Goal: Task Accomplishment & Management: Use online tool/utility

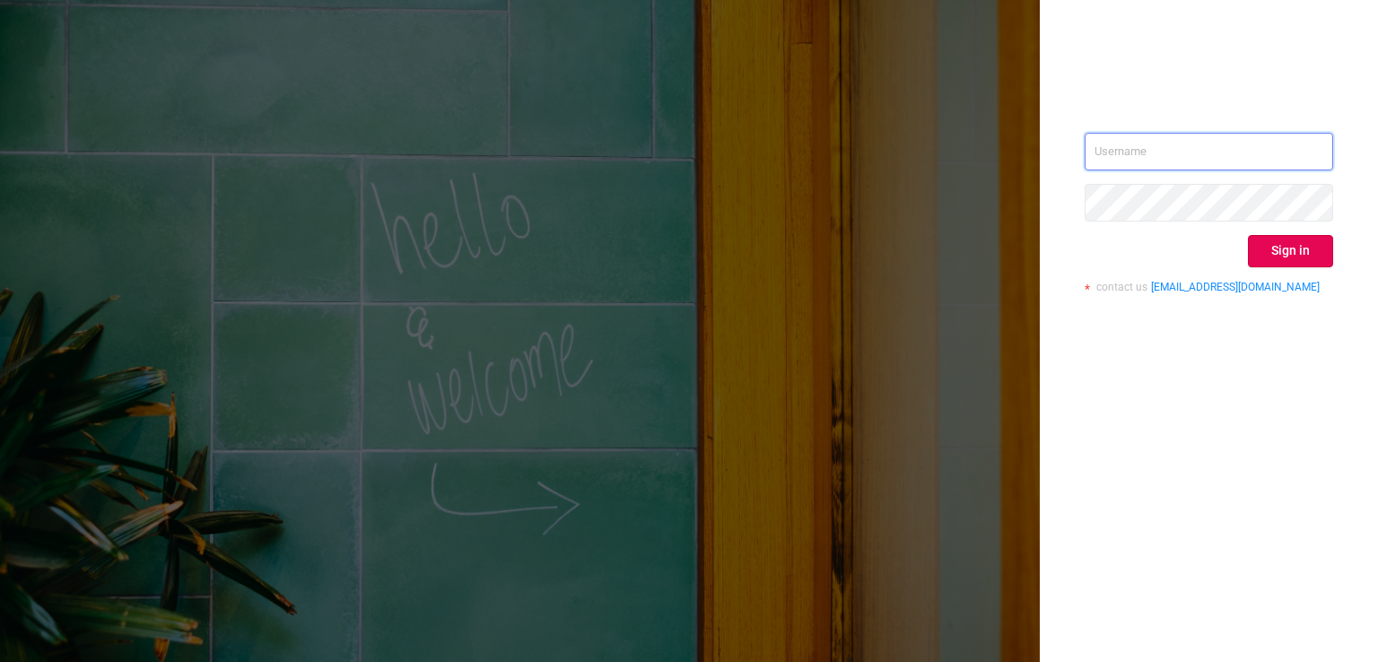
click at [1149, 157] on input "text" at bounding box center [1209, 152] width 249 height 38
type input "[EMAIL_ADDRESS][DOMAIN_NAME]"
click at [1148, 600] on div "[EMAIL_ADDRESS][DOMAIN_NAME] Sign in contact us [EMAIL_ADDRESS][DOMAIN_NAME]" at bounding box center [1209, 331] width 338 height 662
click at [1282, 253] on button "Sign in" at bounding box center [1290, 251] width 85 height 32
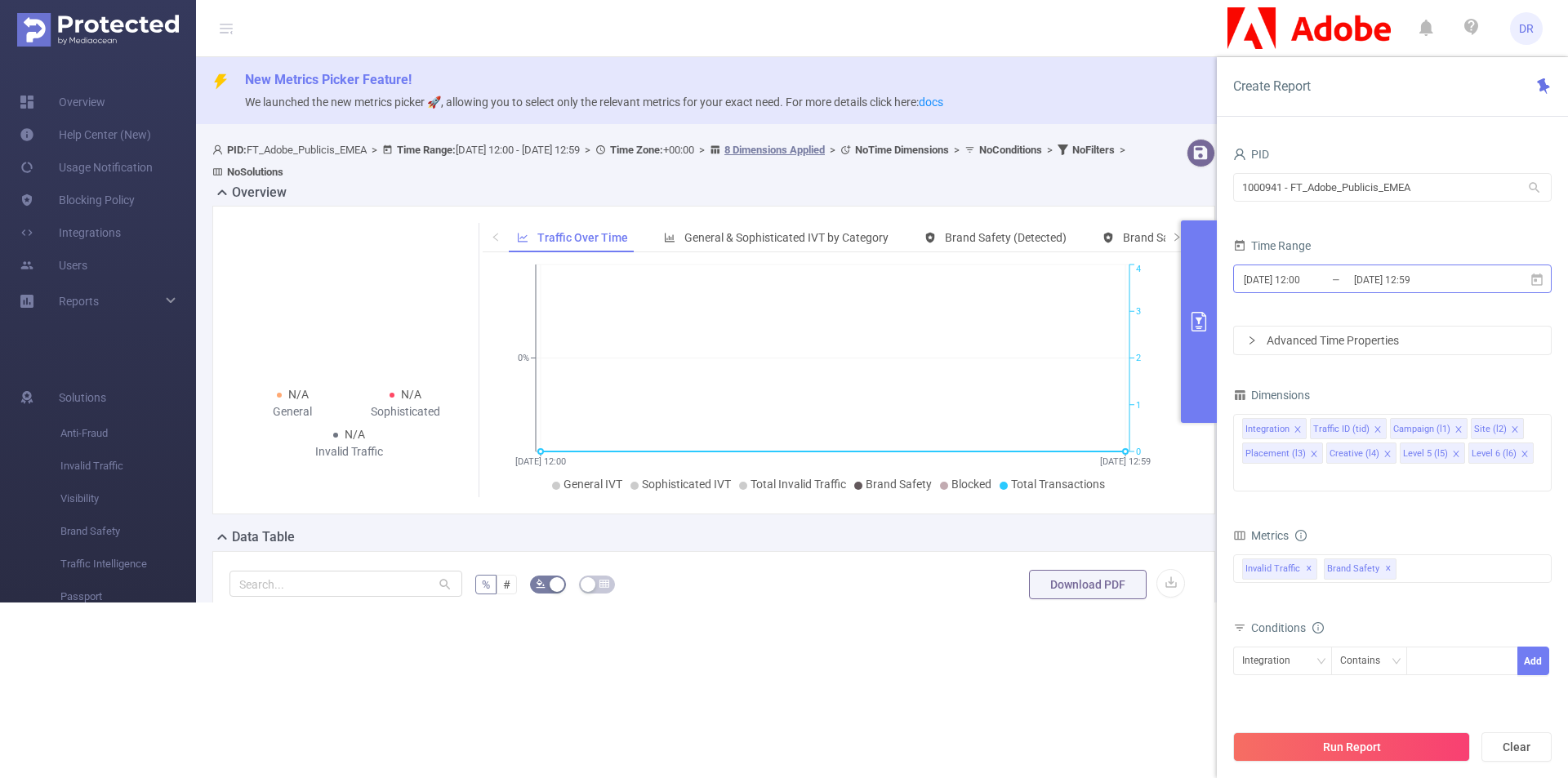
click at [1253, 281] on input "[DATE] 12:00" at bounding box center [1308, 279] width 132 height 22
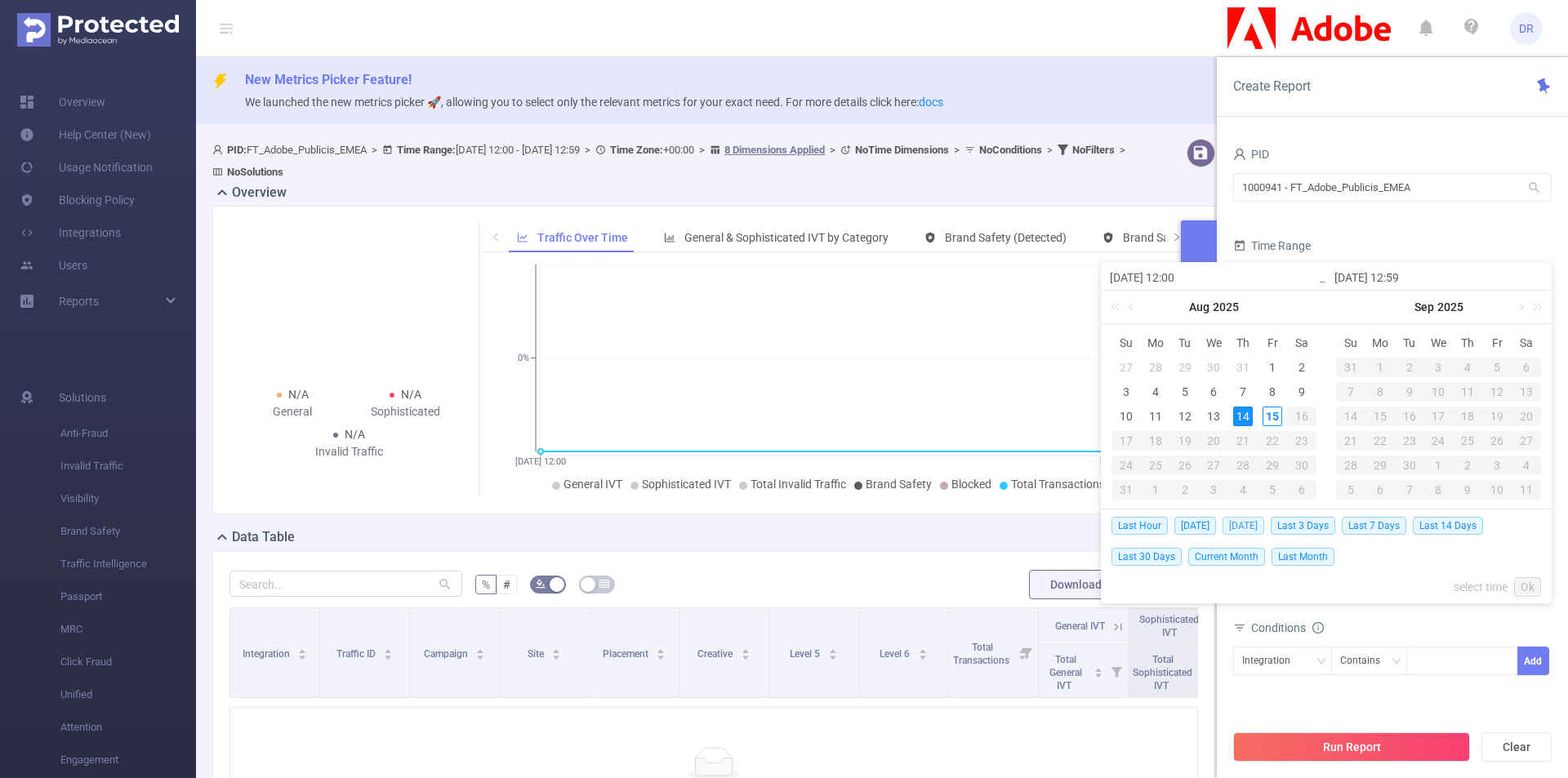
click at [1245, 527] on span "[DATE]" at bounding box center [1243, 526] width 42 height 18
type input "[DATE] 00:00"
type input "[DATE] 23:59"
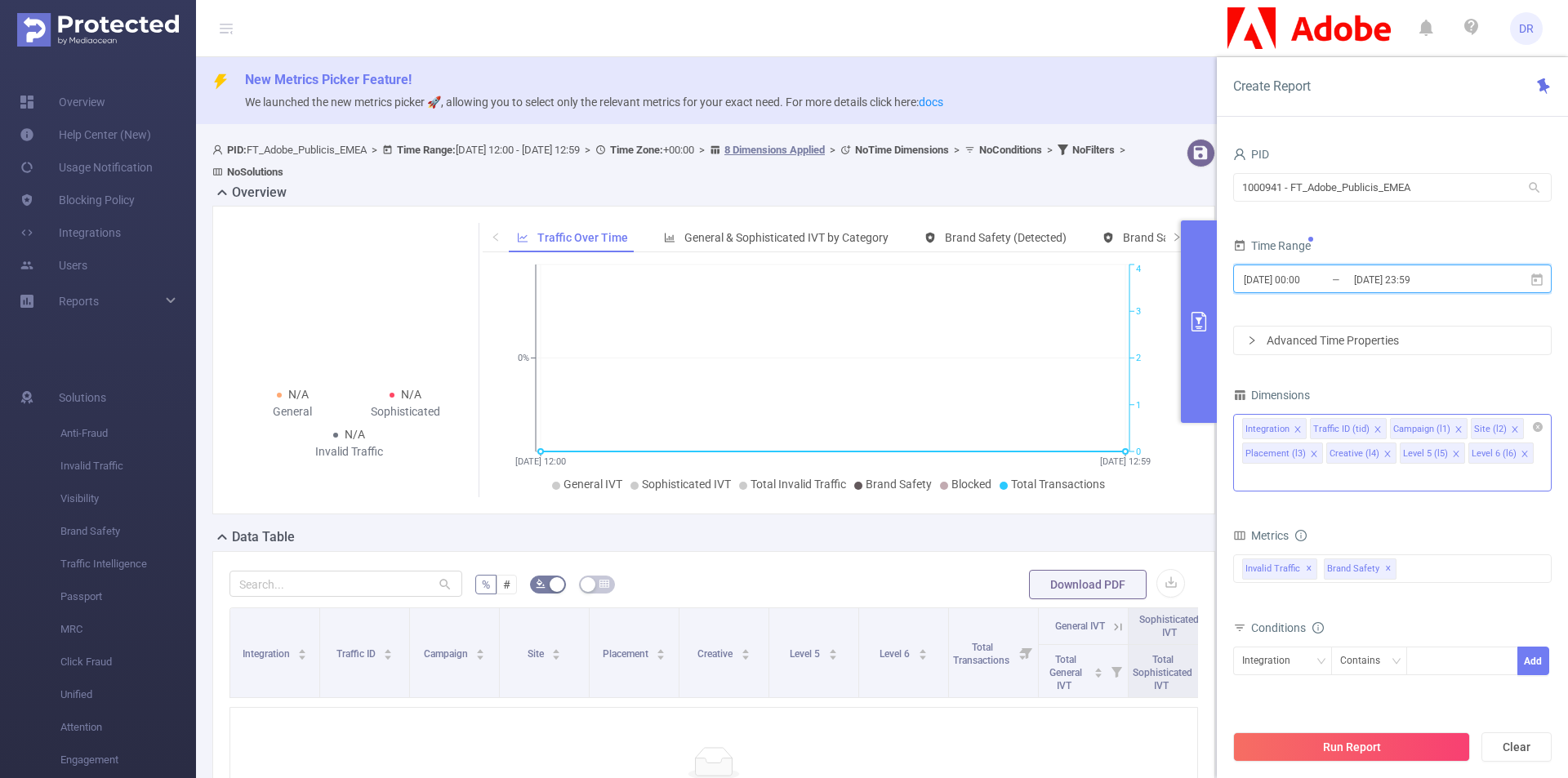
click at [1253, 426] on icon "icon: close" at bounding box center [1458, 429] width 8 height 8
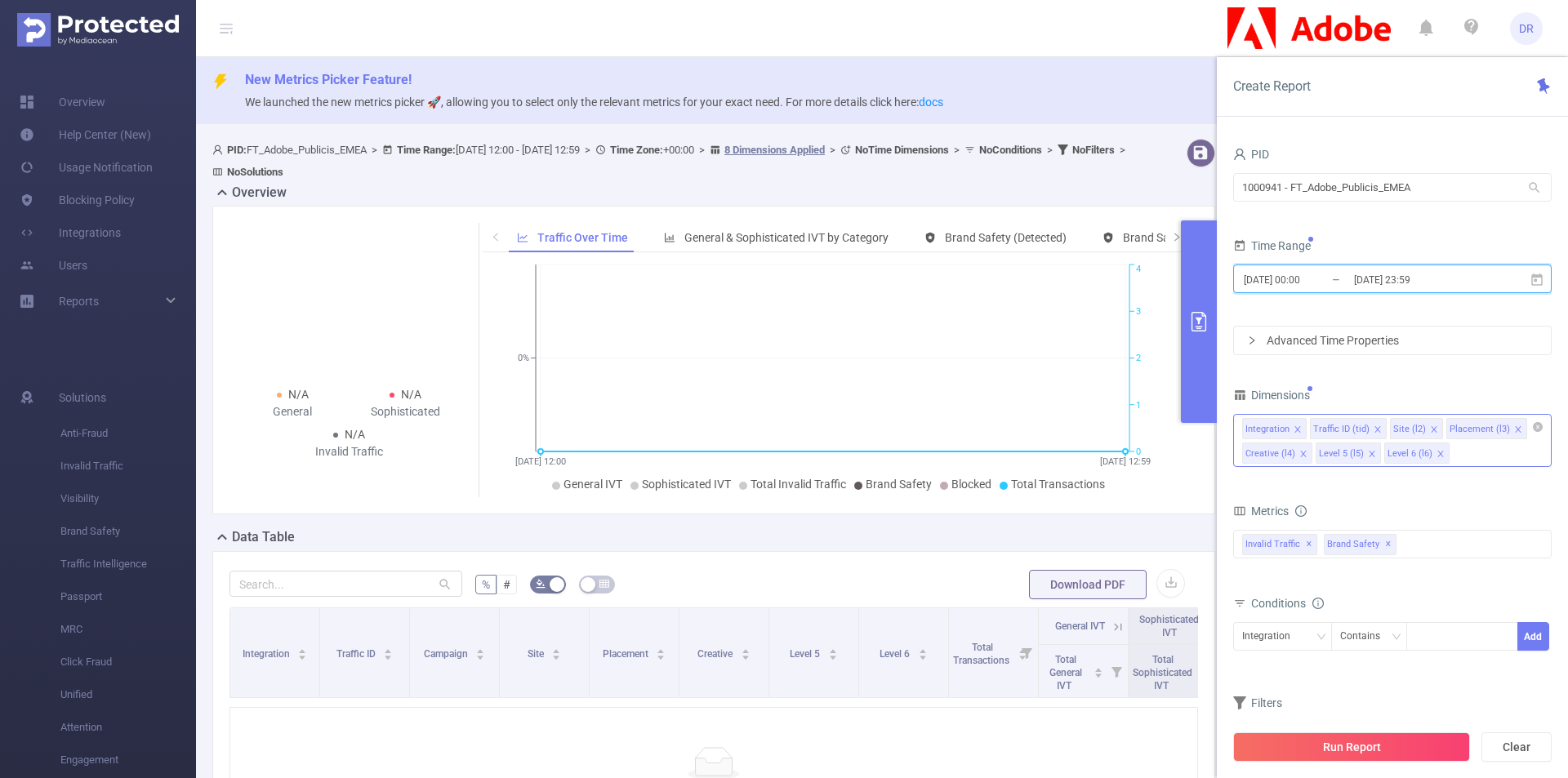
click at [1253, 428] on icon "icon: close" at bounding box center [1433, 429] width 5 height 5
click at [1253, 428] on icon "icon: close" at bounding box center [1462, 429] width 8 height 8
click at [1253, 428] on icon "icon: close" at bounding box center [1451, 429] width 8 height 8
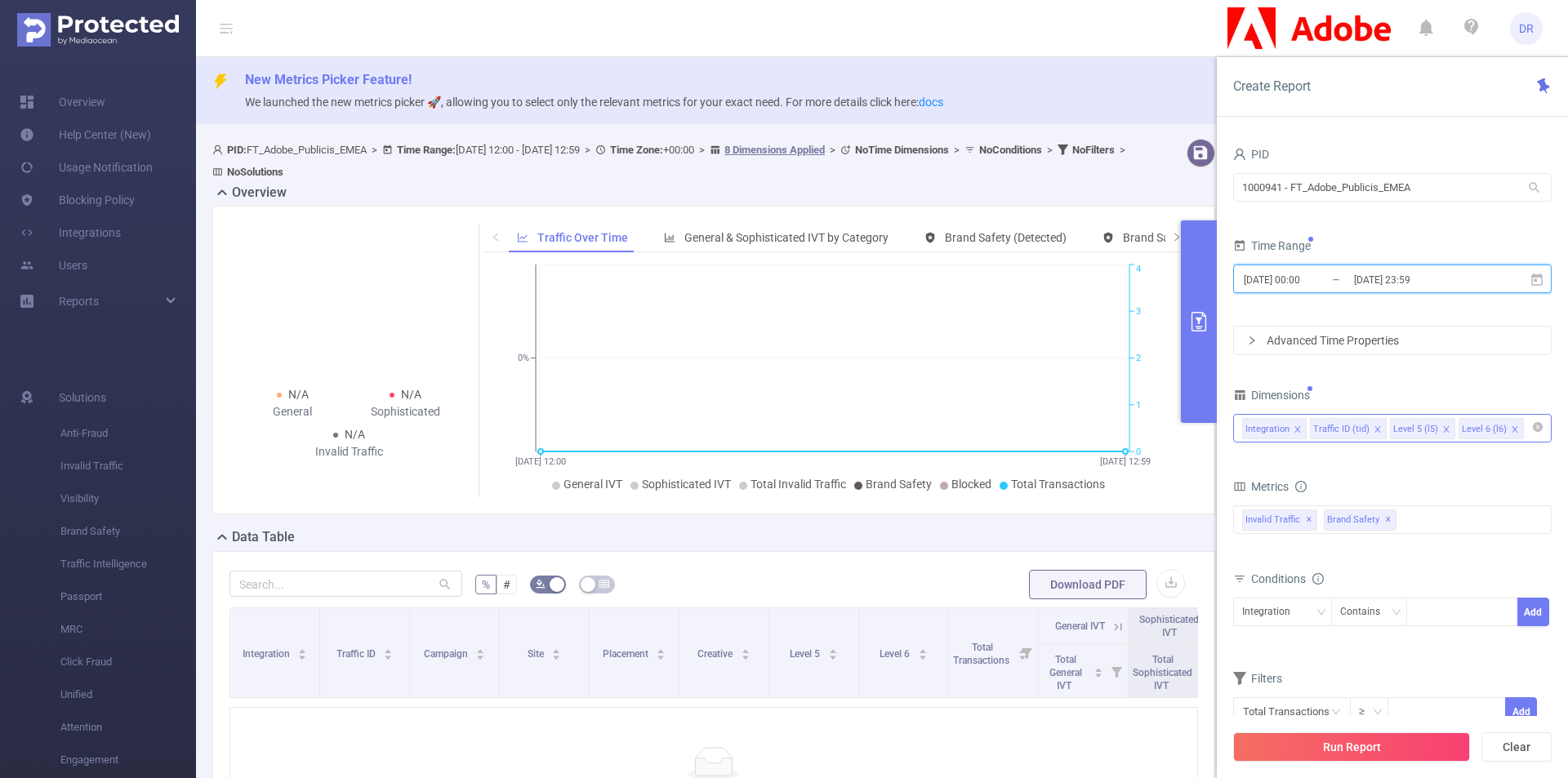
click at [1253, 428] on icon "icon: close" at bounding box center [1446, 429] width 5 height 5
click at [1253, 429] on icon "icon: close" at bounding box center [1446, 429] width 8 height 8
click at [1253, 433] on div "Integration Traffic ID (tid)" at bounding box center [1392, 429] width 300 height 27
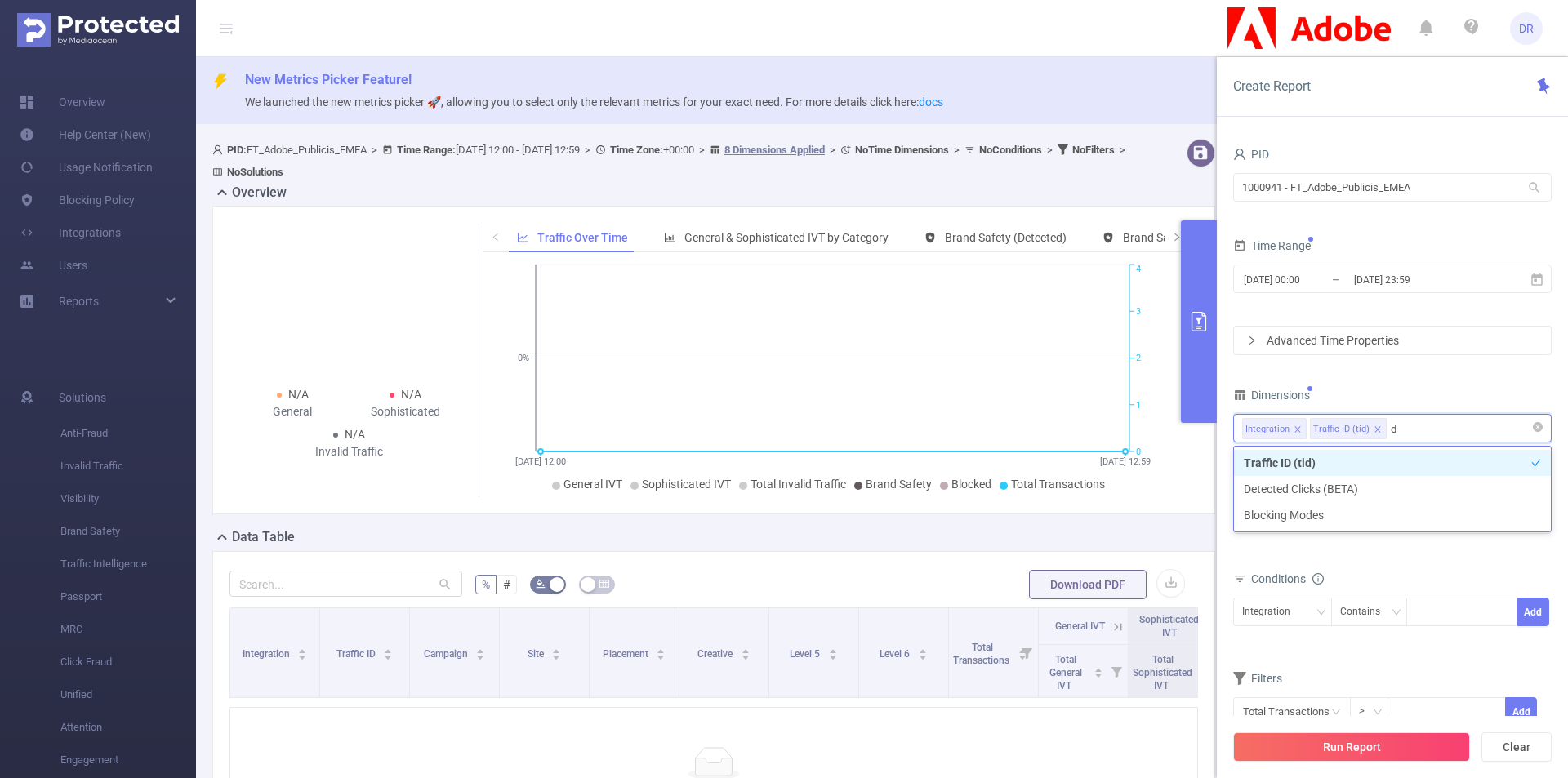
type input "de"
click at [1253, 458] on li "Detected Clicks (BETA)" at bounding box center [1392, 462] width 317 height 26
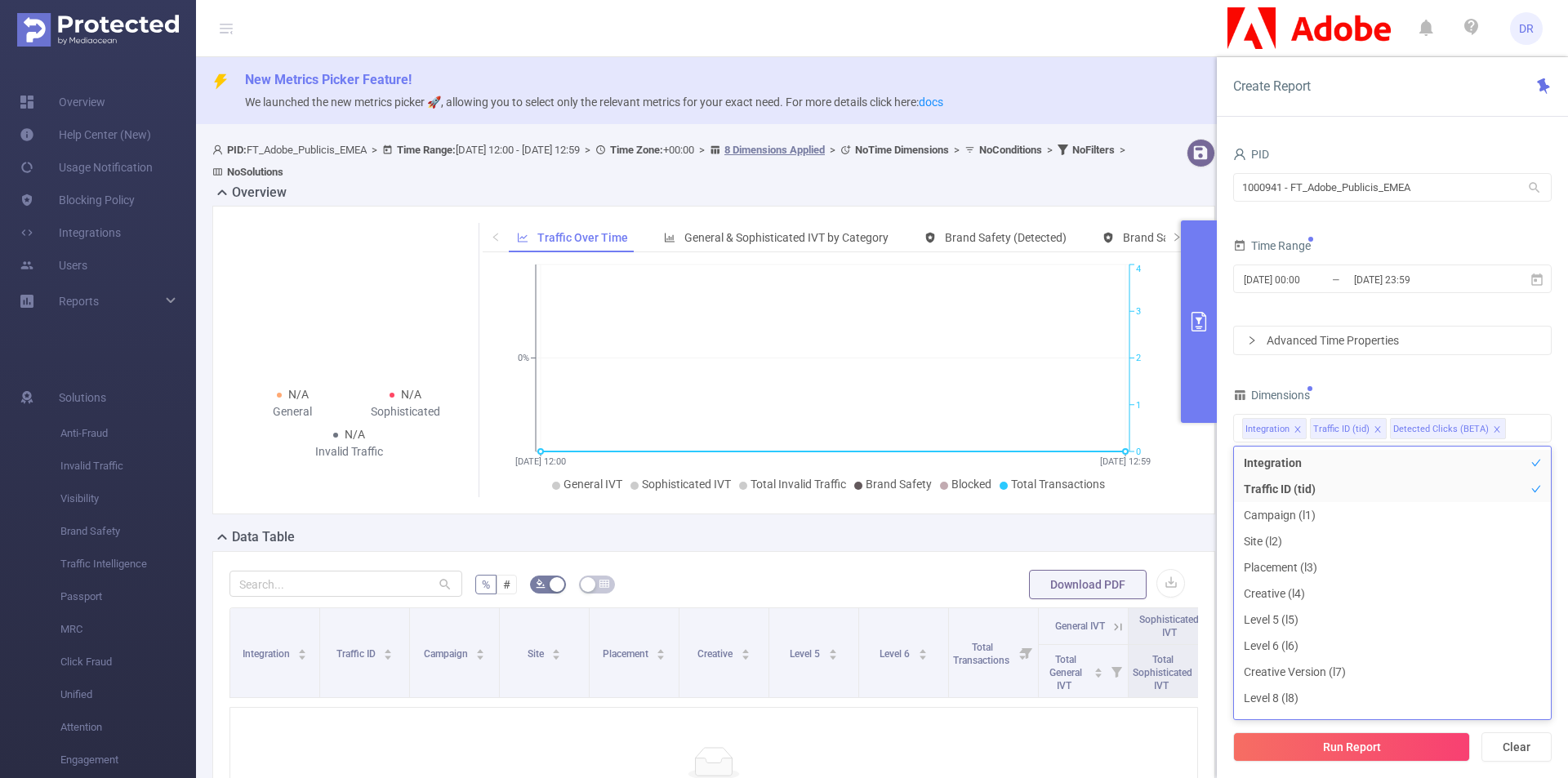
click at [1253, 382] on div "PID 1000941 - FT_Adobe_Publicis_EMEA 1000941 - FT_Adobe_Publicis_EMEA Time Rang…" at bounding box center [1392, 445] width 319 height 604
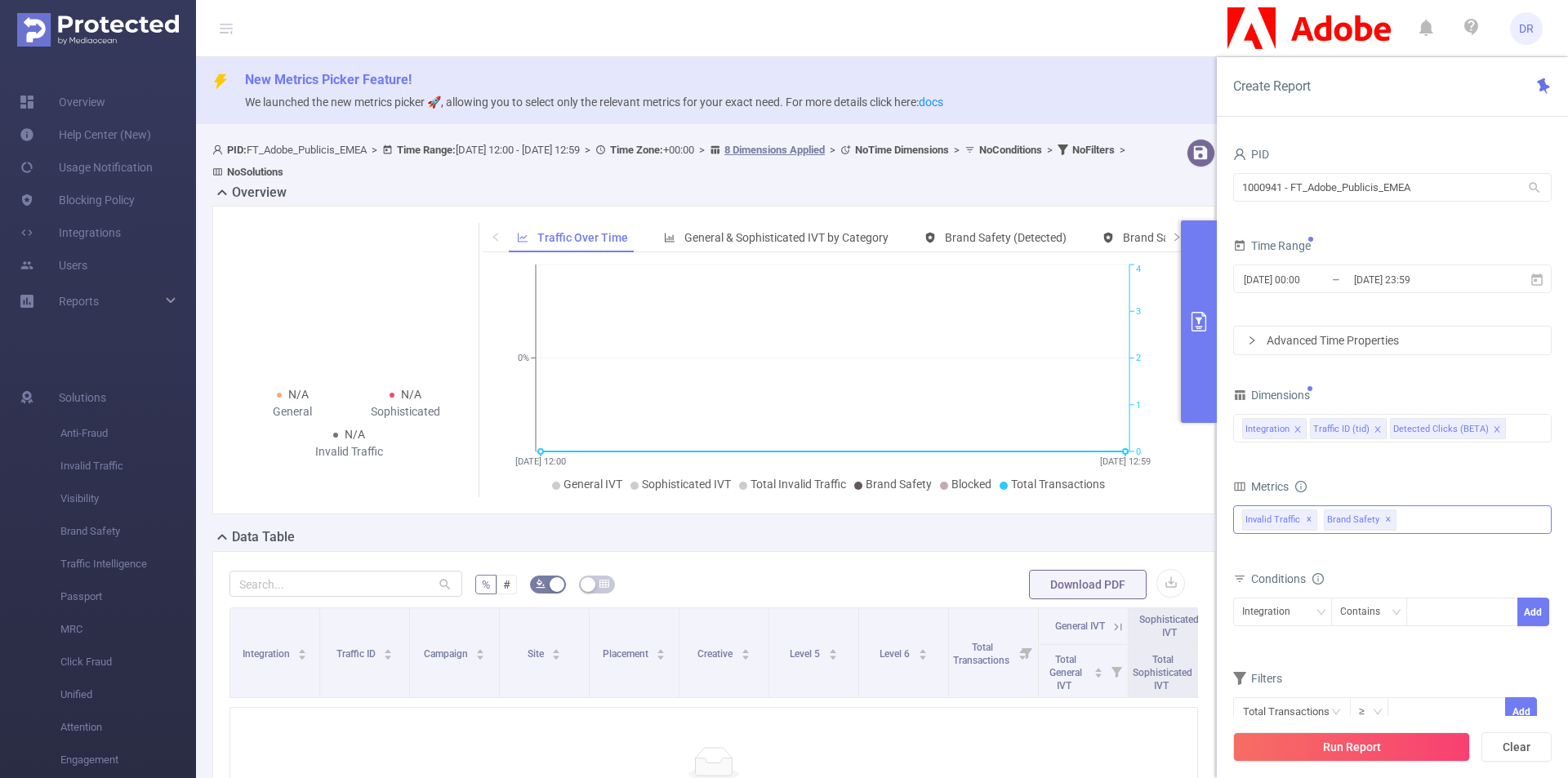
click at [1253, 516] on span "✕" at bounding box center [1388, 520] width 6 height 20
click at [1253, 519] on span "✕" at bounding box center [1309, 520] width 6 height 20
click at [1253, 520] on div at bounding box center [1392, 518] width 319 height 26
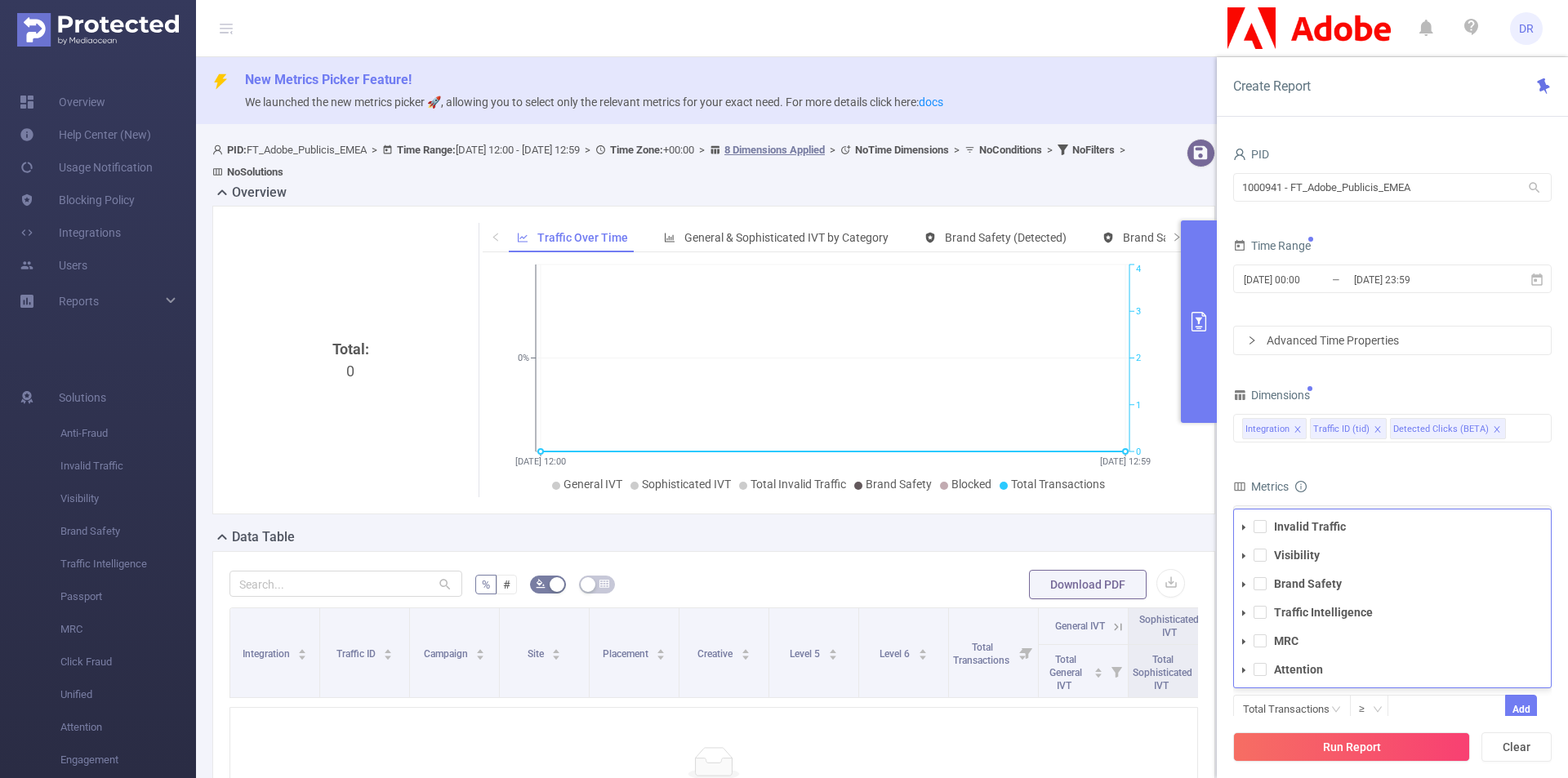
click at [1253, 473] on form "Dimensions Integration Traffic ID (tid) Detected Clicks (BETA) Metrics Total Ge…" at bounding box center [1392, 564] width 319 height 361
click at [1253, 524] on div "Invalid Traffic Visibility Brand Safety Traffic Intelligence MRC Attention" at bounding box center [1392, 518] width 319 height 26
click at [1245, 526] on icon "icon: caret-down" at bounding box center [1243, 527] width 8 height 8
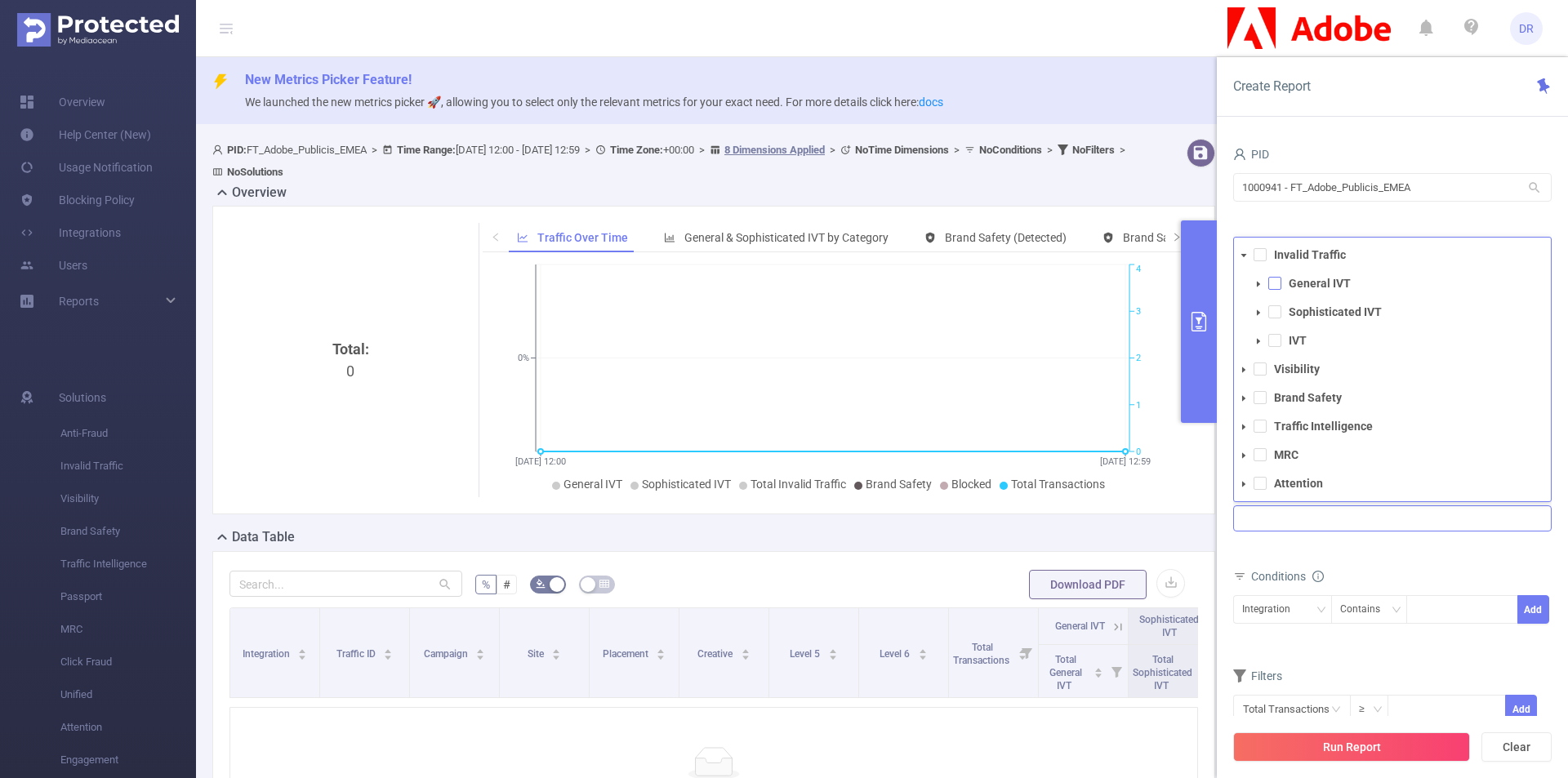
click at [1253, 282] on span at bounding box center [1275, 283] width 13 height 13
drag, startPoint x: 1246, startPoint y: 251, endPoint x: 1253, endPoint y: 275, distance: 25.0
click at [1246, 251] on icon "icon: caret-down" at bounding box center [1243, 255] width 8 height 8
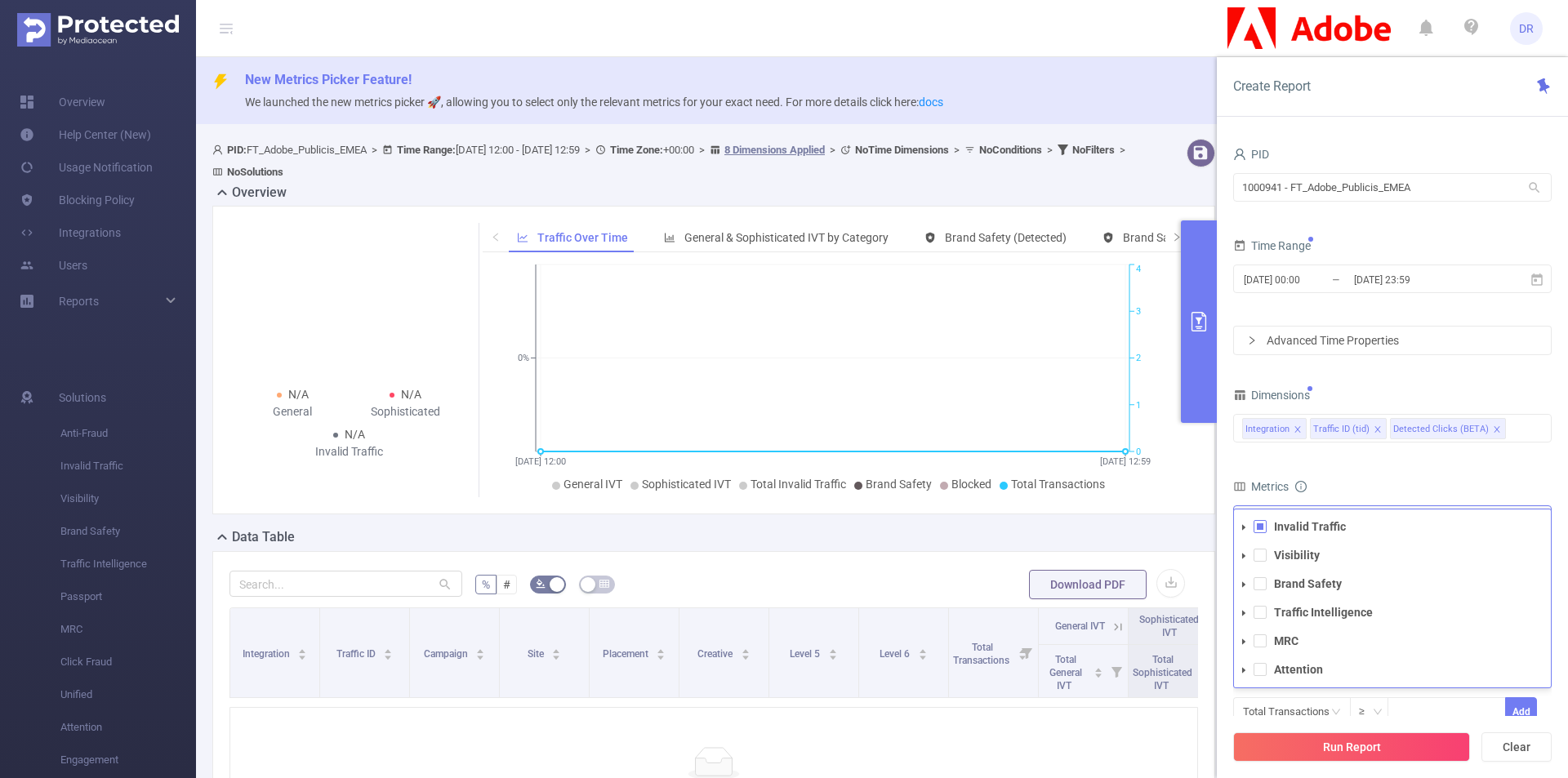
click at [1247, 601] on span at bounding box center [1244, 613] width 20 height 20
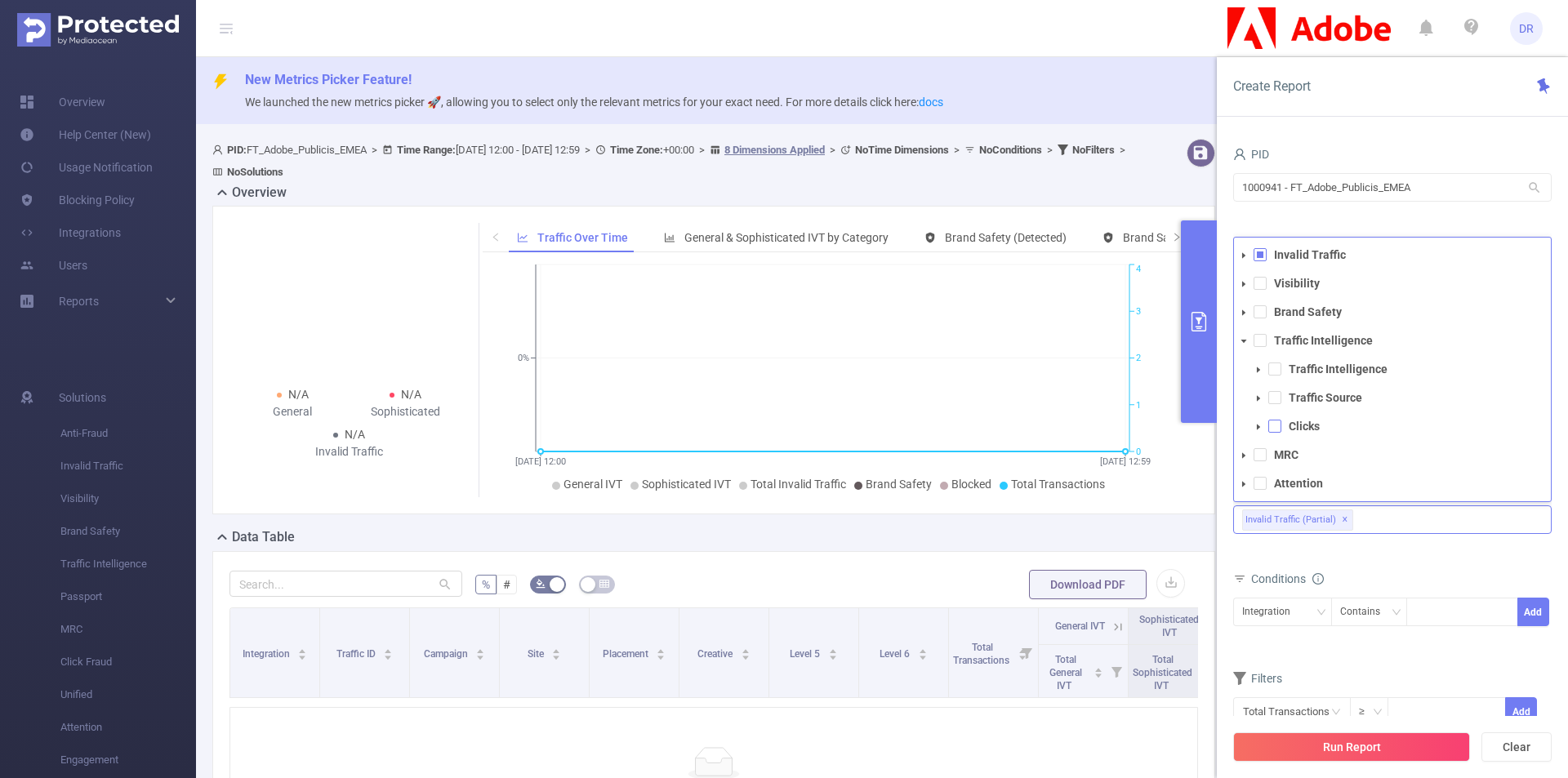
click at [1253, 427] on span at bounding box center [1275, 426] width 13 height 13
click at [1253, 601] on button "Run Report" at bounding box center [1351, 747] width 237 height 29
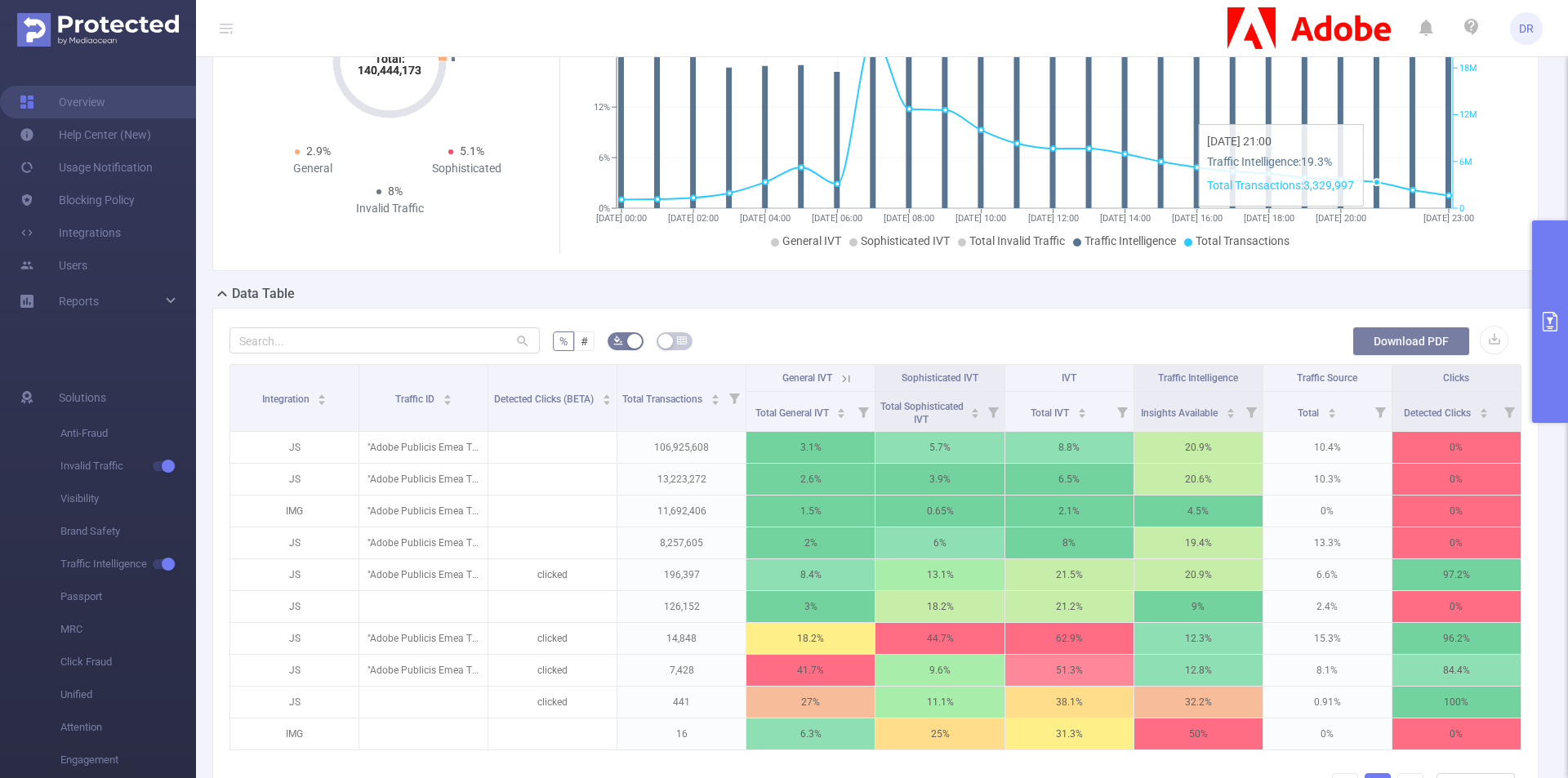
scroll to position [245, 0]
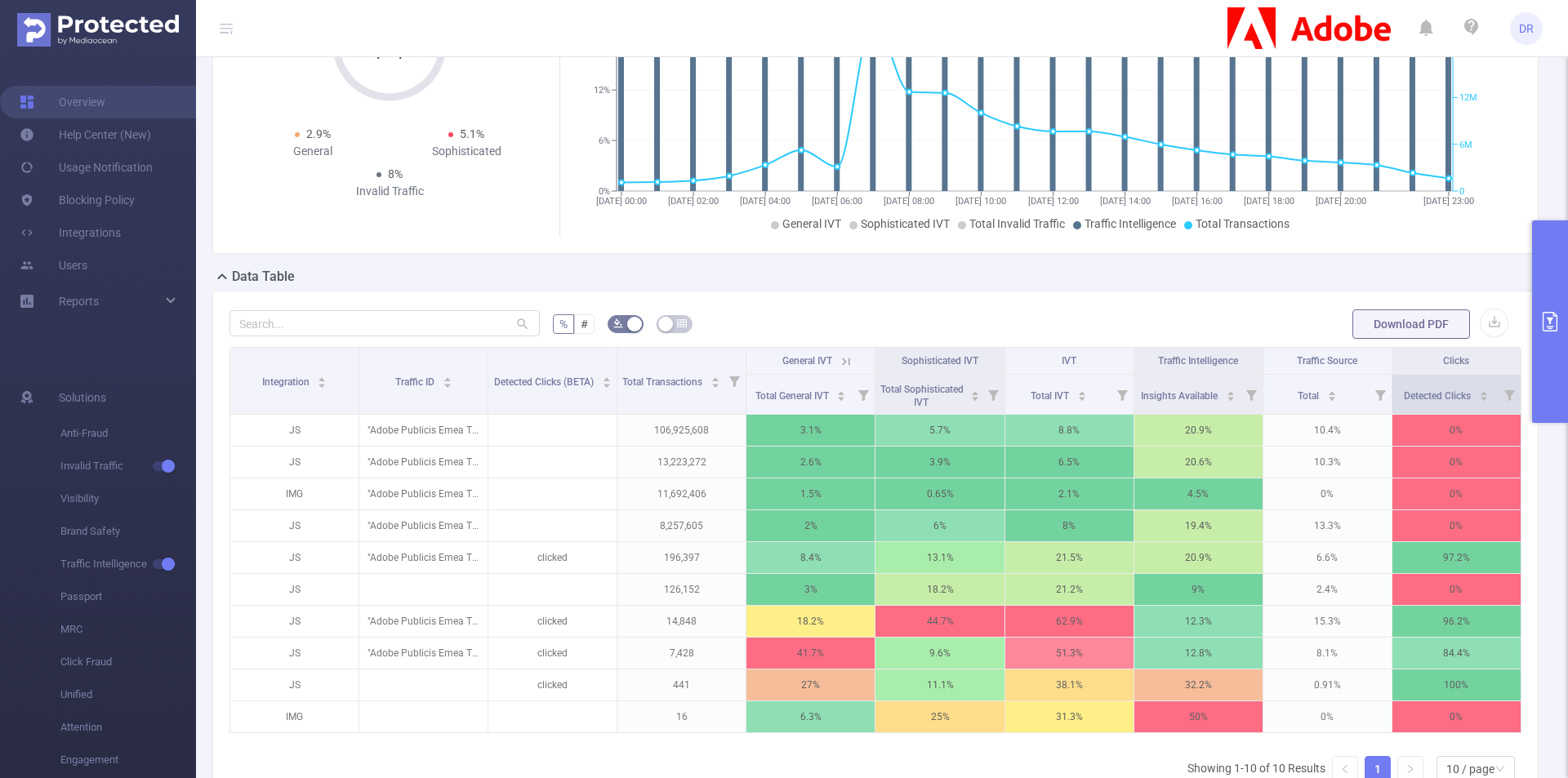
click at [1253, 396] on icon at bounding box center [1510, 396] width 11 height 11
click at [1253, 394] on icon at bounding box center [1510, 396] width 11 height 11
click at [1253, 288] on button "primary" at bounding box center [1549, 321] width 35 height 203
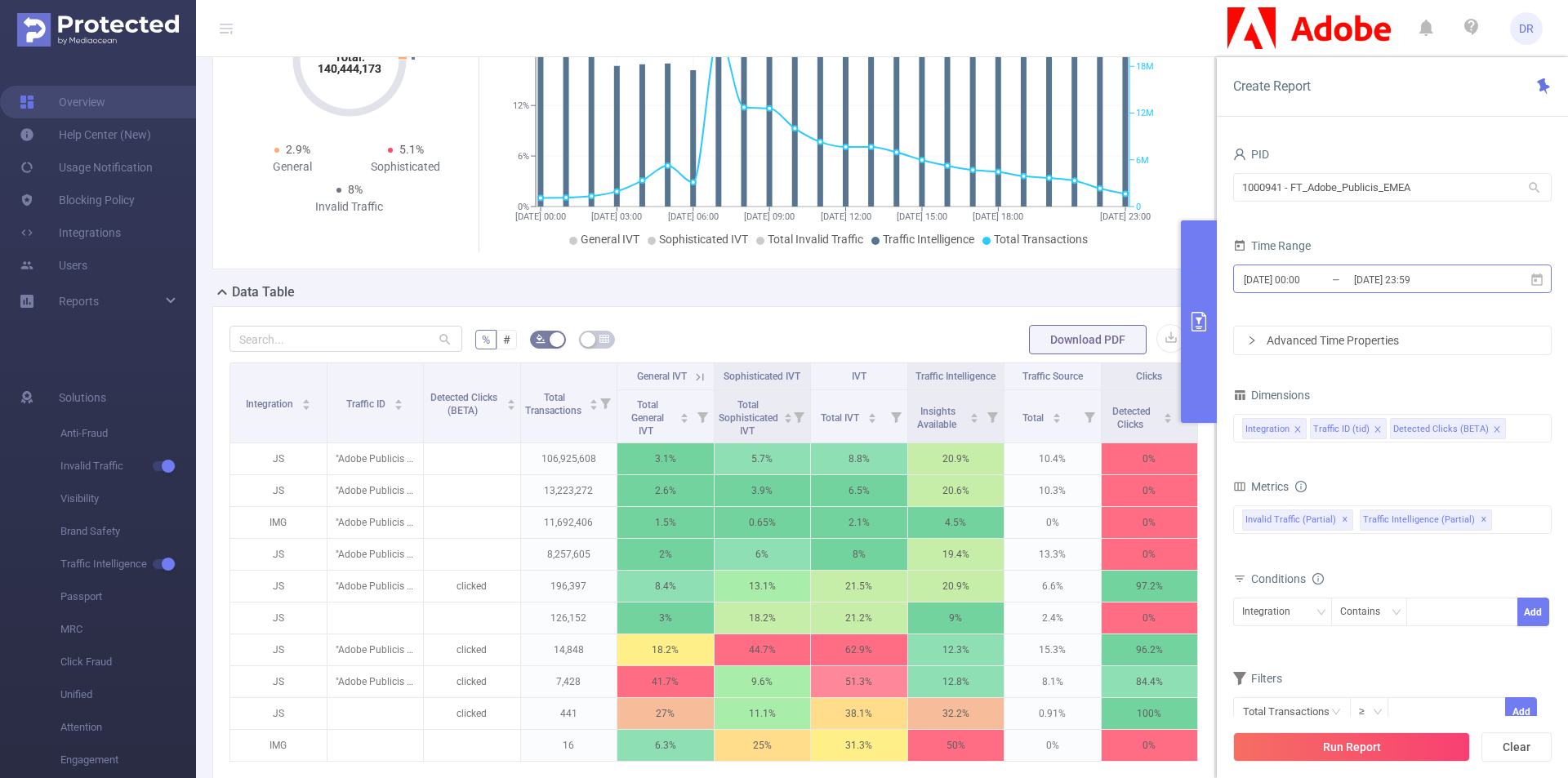
click at [1253, 277] on input "[DATE] 00:00" at bounding box center [1308, 279] width 132 height 22
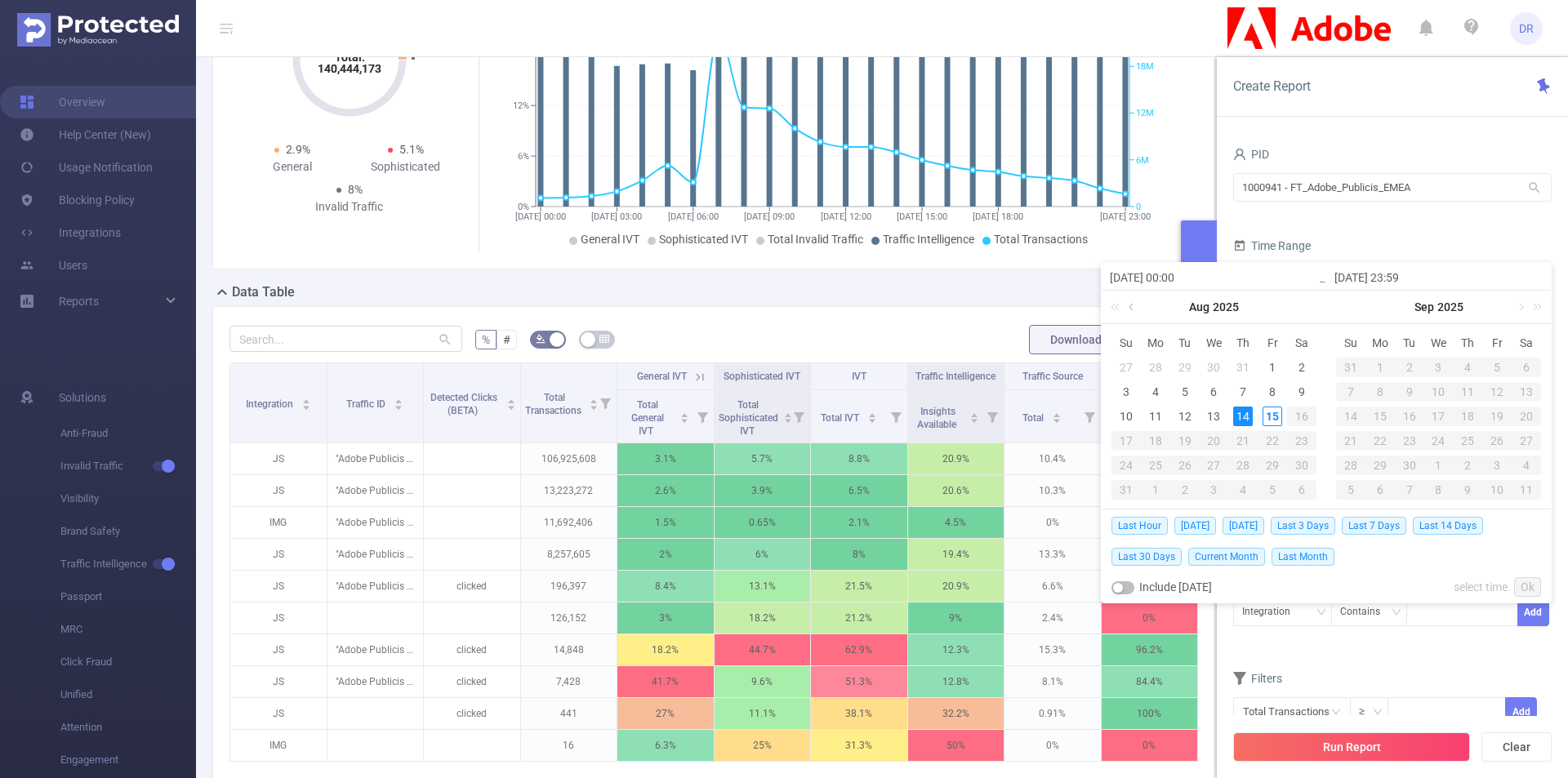
click at [1132, 307] on link at bounding box center [1133, 307] width 15 height 33
click at [1253, 465] on div "31" at bounding box center [1302, 466] width 20 height 20
click at [1253, 309] on link at bounding box center [1357, 307] width 15 height 33
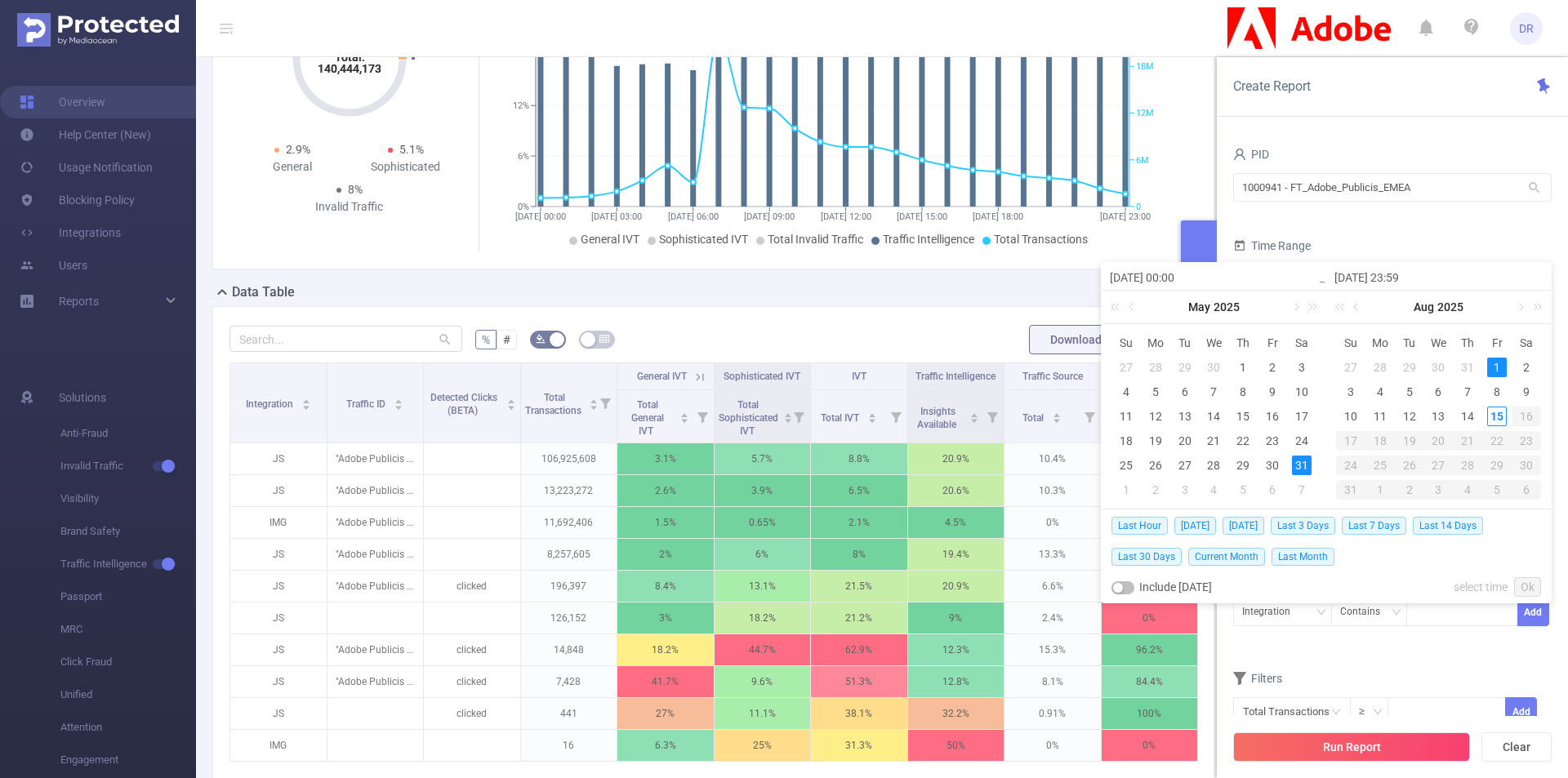
click at [1253, 368] on div "1" at bounding box center [1497, 368] width 20 height 20
type input "[DATE] 00:00"
type input "[DATE] 23:59"
type input "[DATE] 00:00"
type input "[DATE] 23:59"
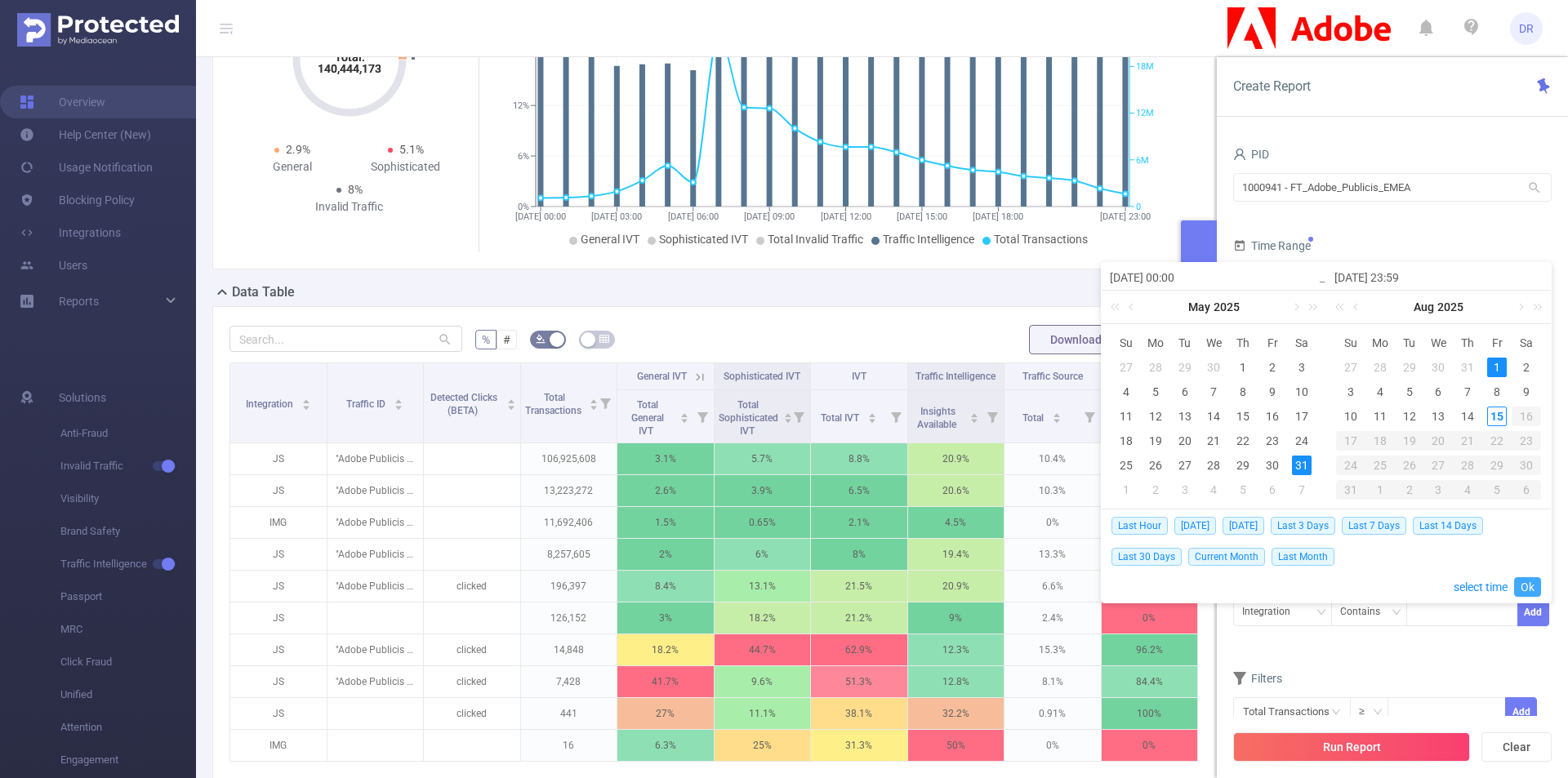
click at [1253, 585] on link "Ok" at bounding box center [1528, 587] width 27 height 20
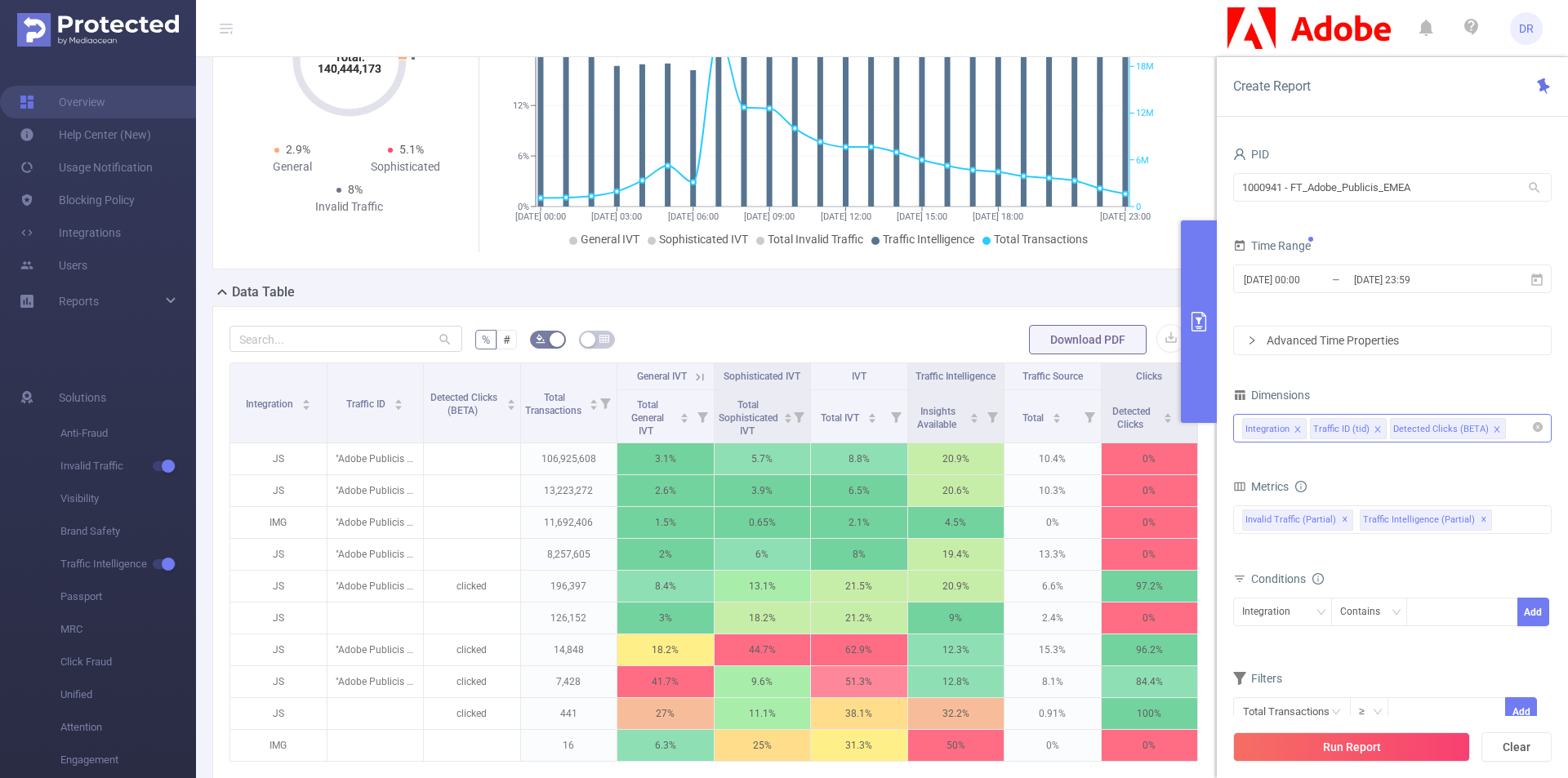
click at [1253, 429] on div "Integration Traffic ID (tid) Detected Clicks (BETA)" at bounding box center [1392, 429] width 300 height 27
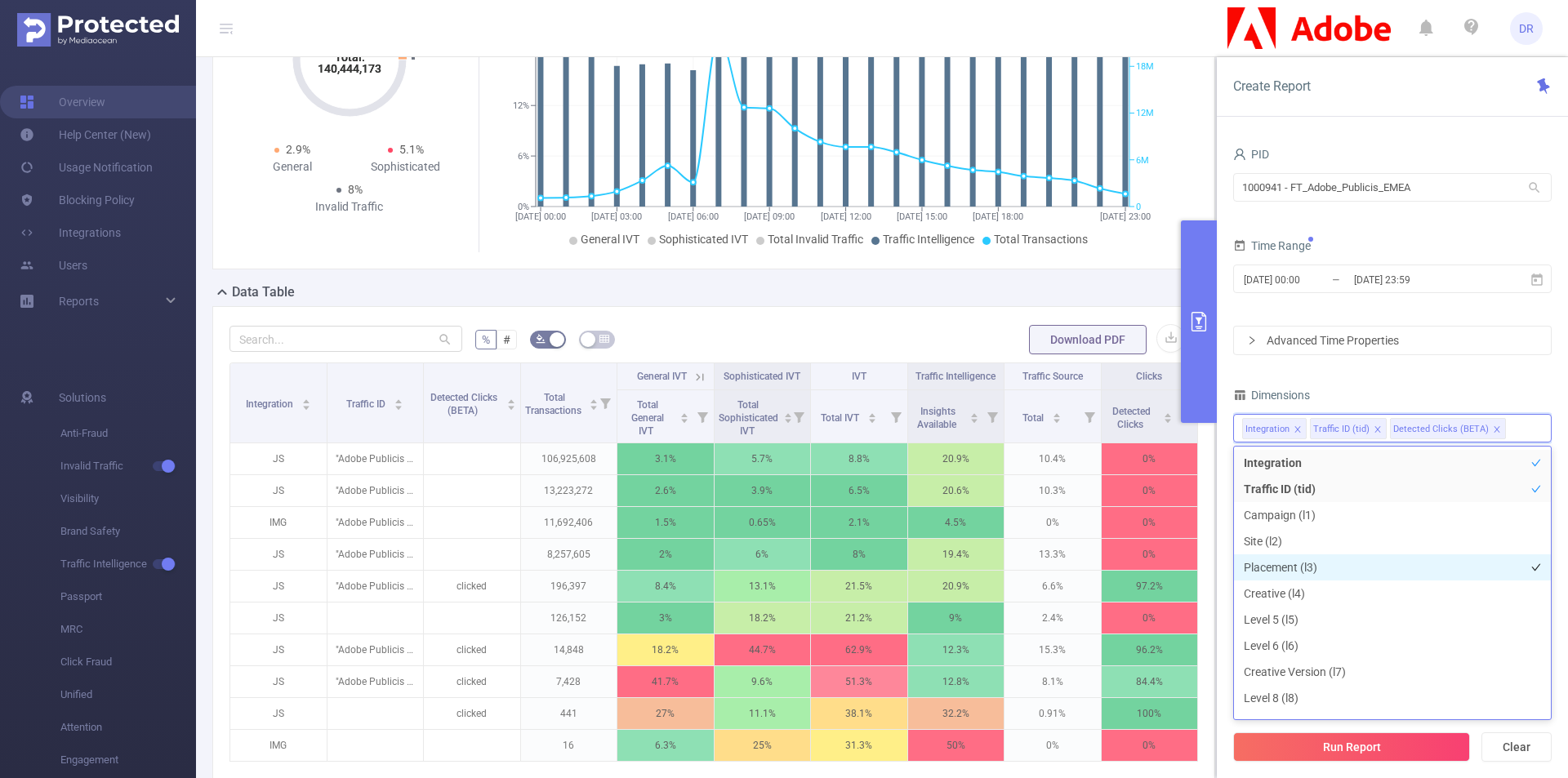
click at [1253, 561] on li "Placement (l3)" at bounding box center [1392, 567] width 317 height 26
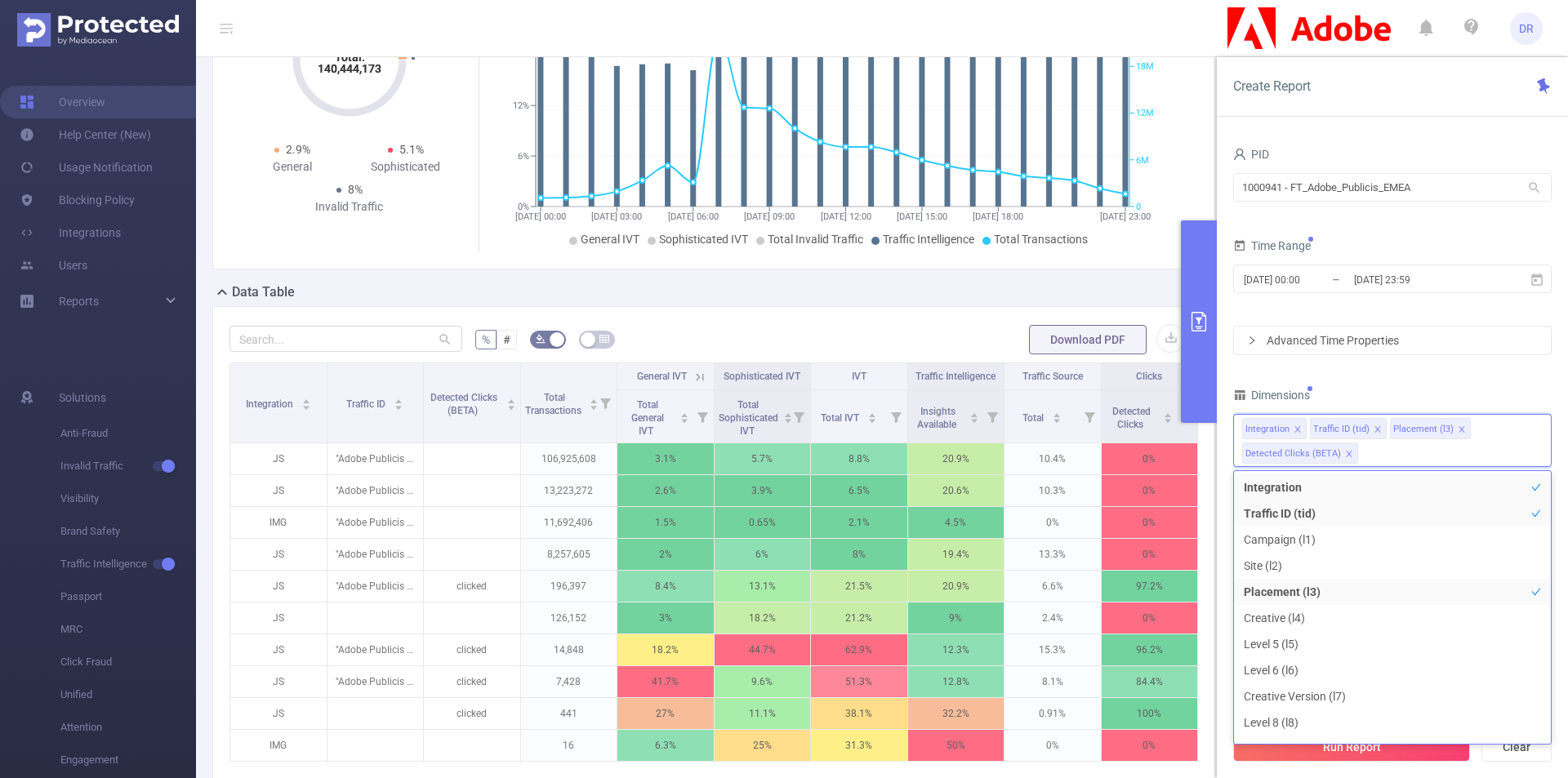
click at [1253, 373] on div "PID 1000941 - FT_Adobe_Publicis_EMEA 1000941 - FT_Adobe_Publicis_EMEA Time Rang…" at bounding box center [1392, 457] width 319 height 629
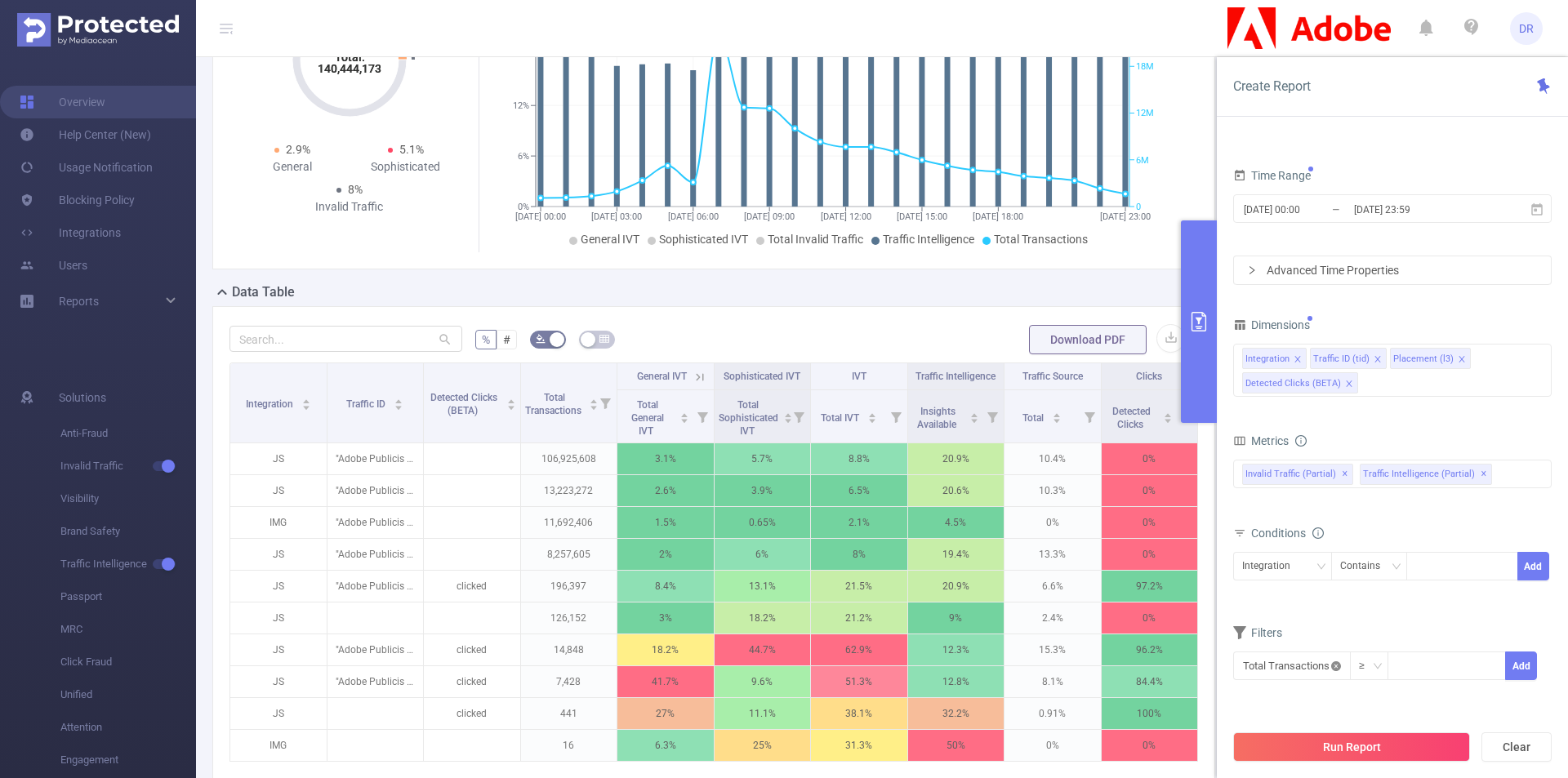
click at [1253, 601] on icon "icon: close-circle" at bounding box center [1336, 666] width 10 height 10
click at [1253, 601] on icon "icon: down" at bounding box center [1336, 666] width 10 height 10
click at [1253, 601] on input "text" at bounding box center [1291, 665] width 117 height 28
type input "p"
click at [1253, 601] on form "Dimensions Integration Traffic ID (tid) Placement (l3) Detected Clicks (BETA) M…" at bounding box center [1392, 508] width 319 height 388
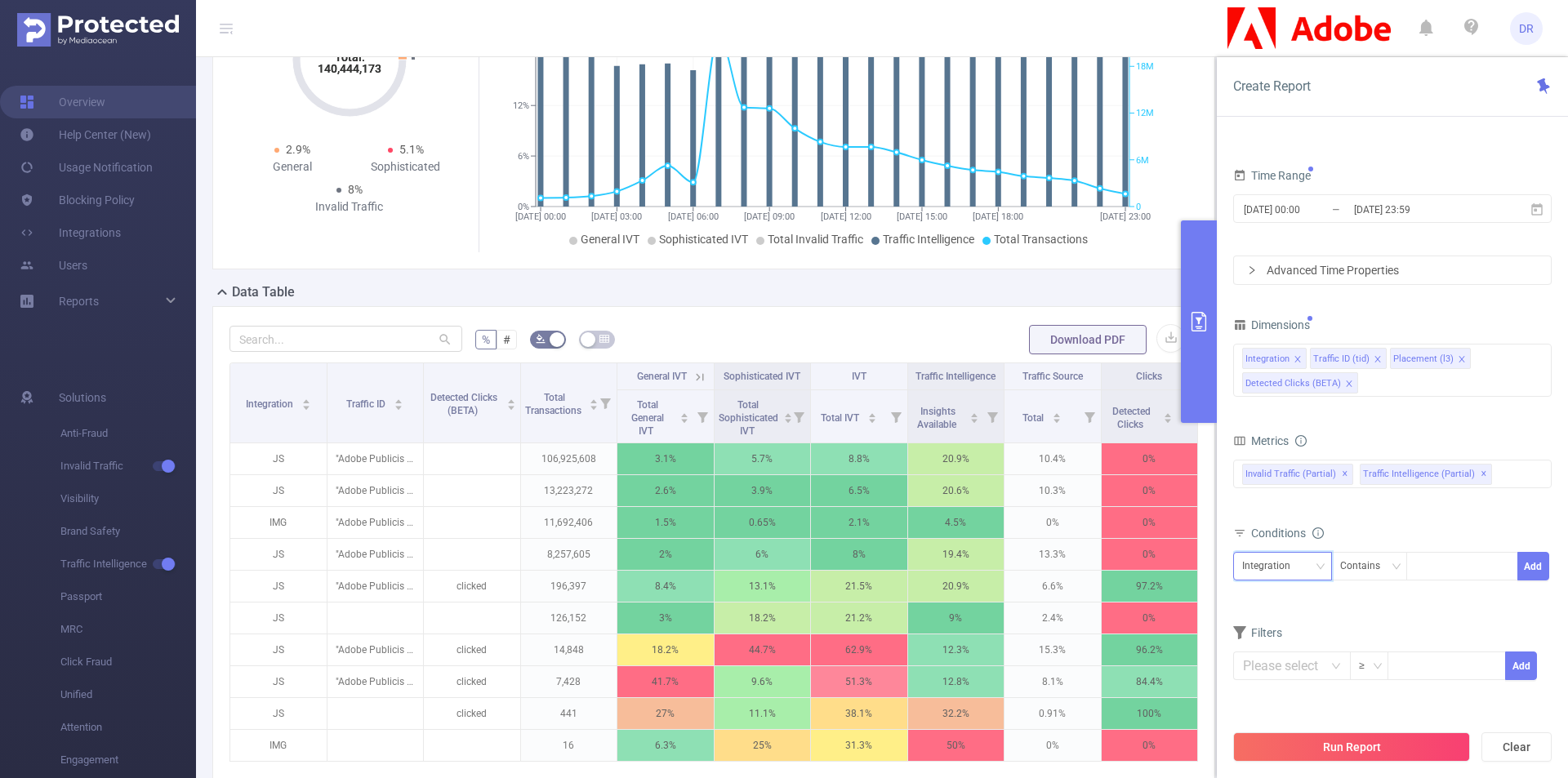
click at [1253, 560] on div "Integration" at bounding box center [1282, 567] width 81 height 27
click at [1253, 601] on li "Placement (l3)" at bounding box center [1300, 652] width 134 height 26
click at [1253, 562] on div at bounding box center [1462, 567] width 94 height 27
paste input "9018782"
type input "9018782"
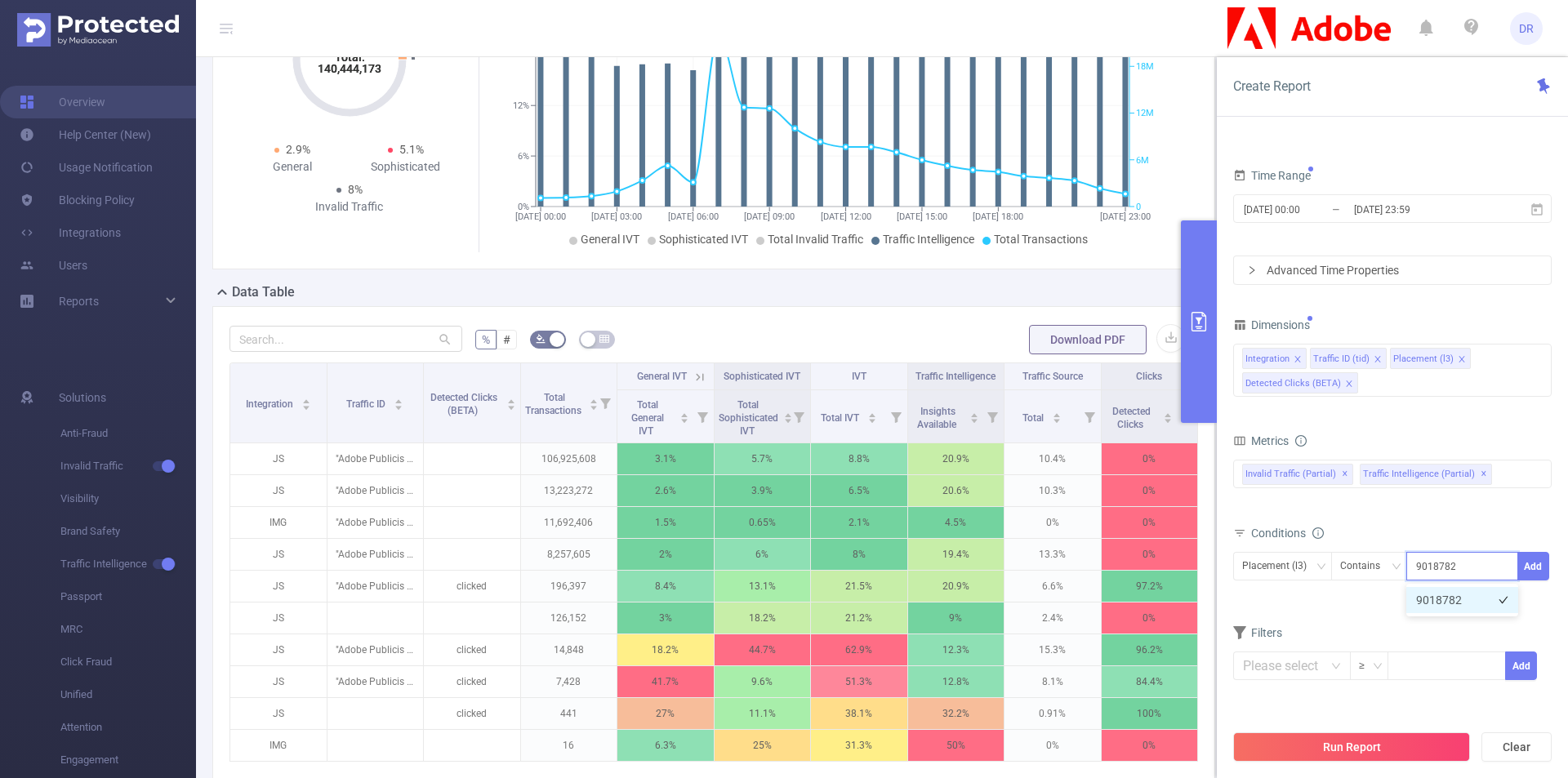
click at [1253, 601] on li "9018782" at bounding box center [1462, 600] width 112 height 26
click at [1253, 560] on button "Add" at bounding box center [1533, 566] width 32 height 28
click at [1253, 522] on div "Conditions" at bounding box center [1392, 535] width 319 height 27
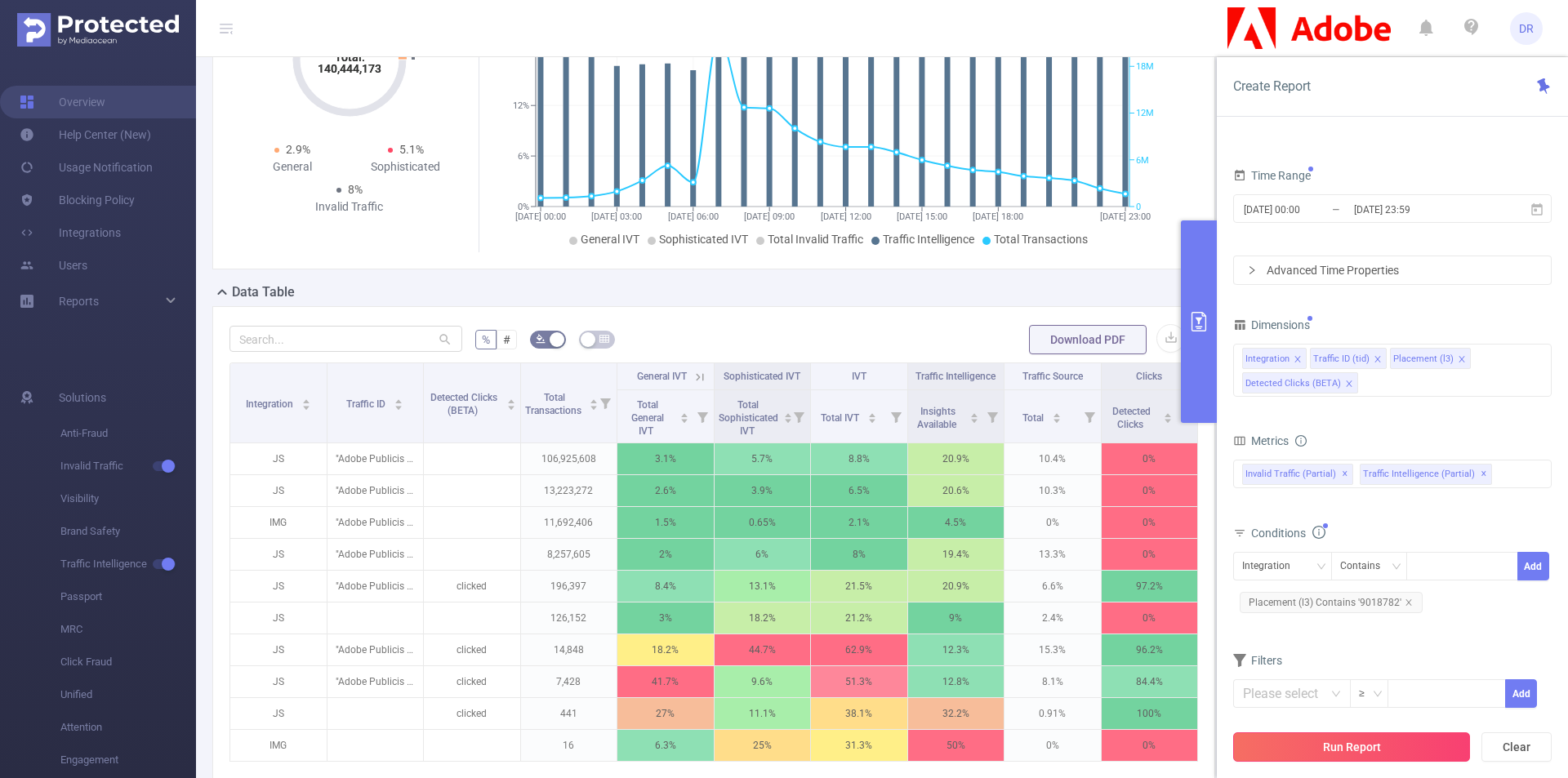
click at [1253, 601] on button "Run Report" at bounding box center [1351, 747] width 237 height 29
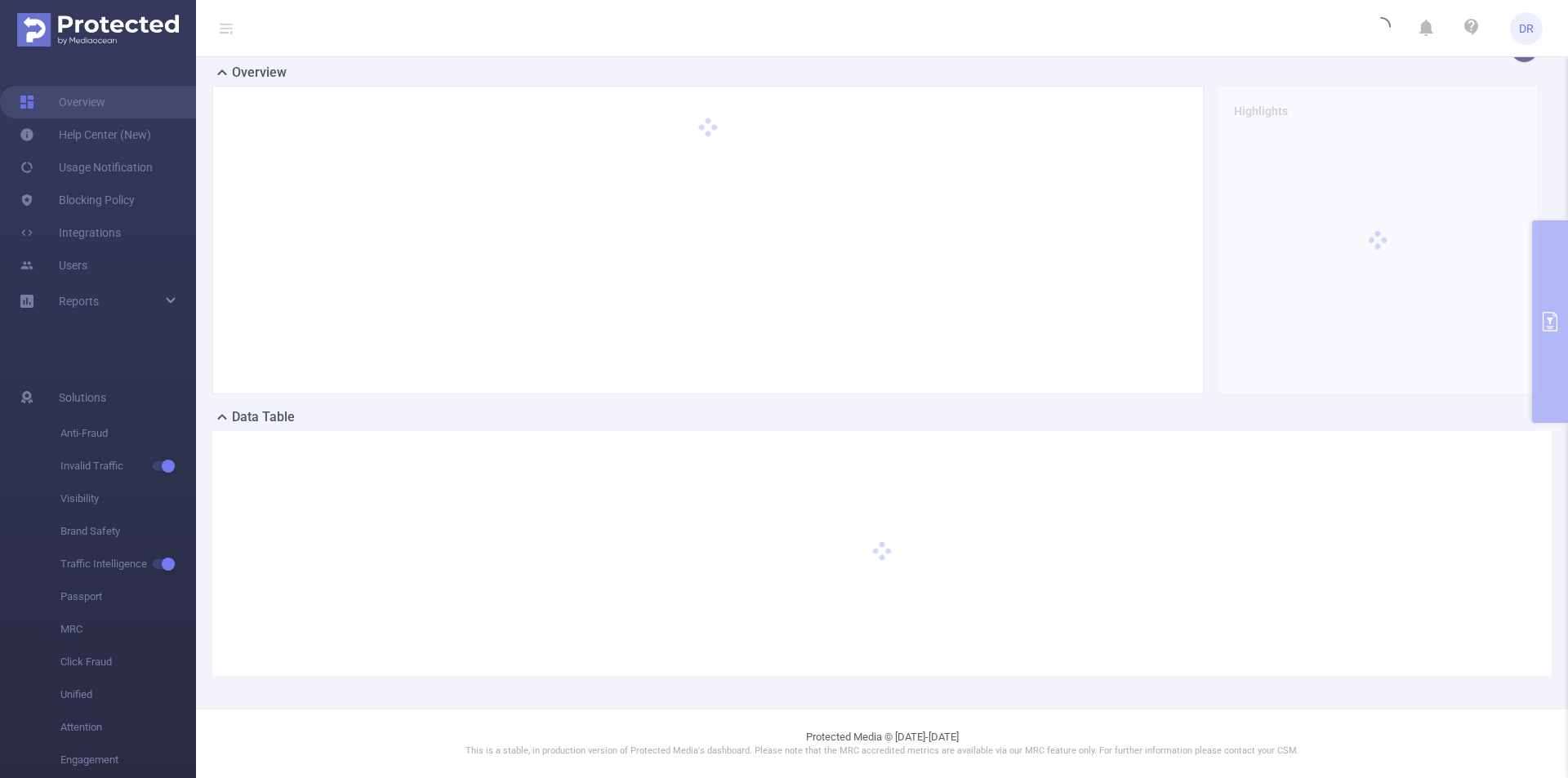
scroll to position [120, 0]
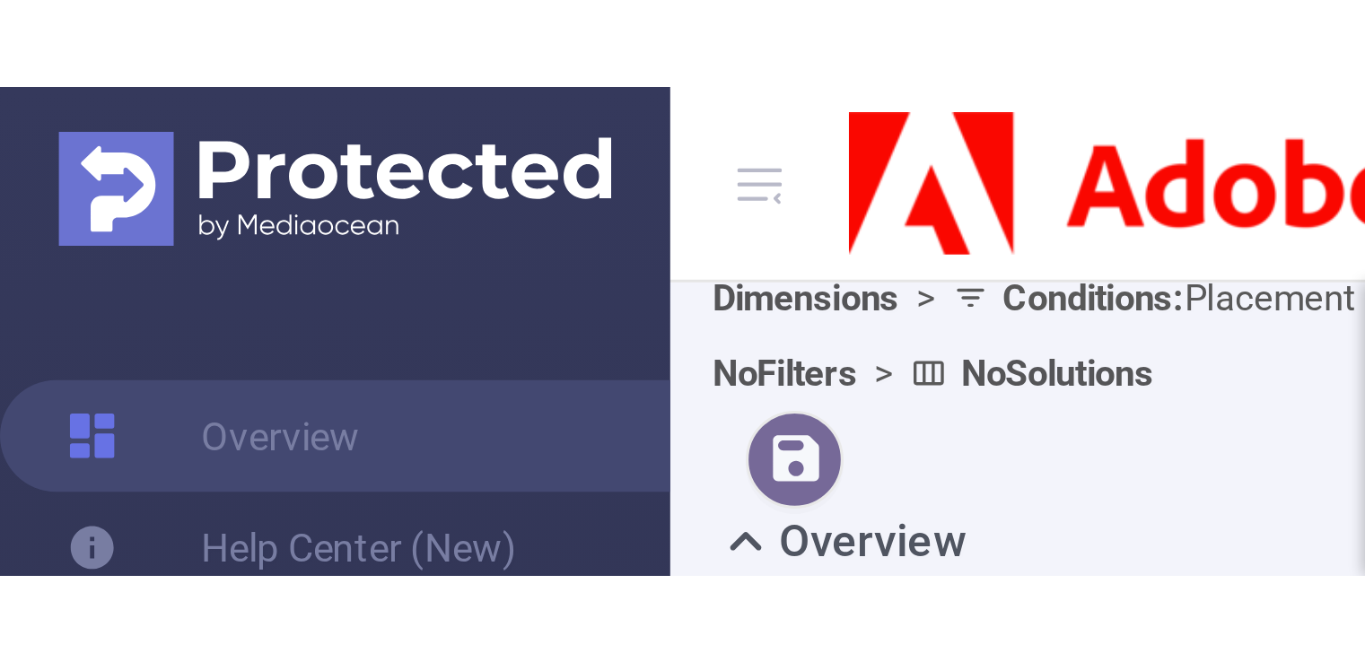
scroll to position [185, 0]
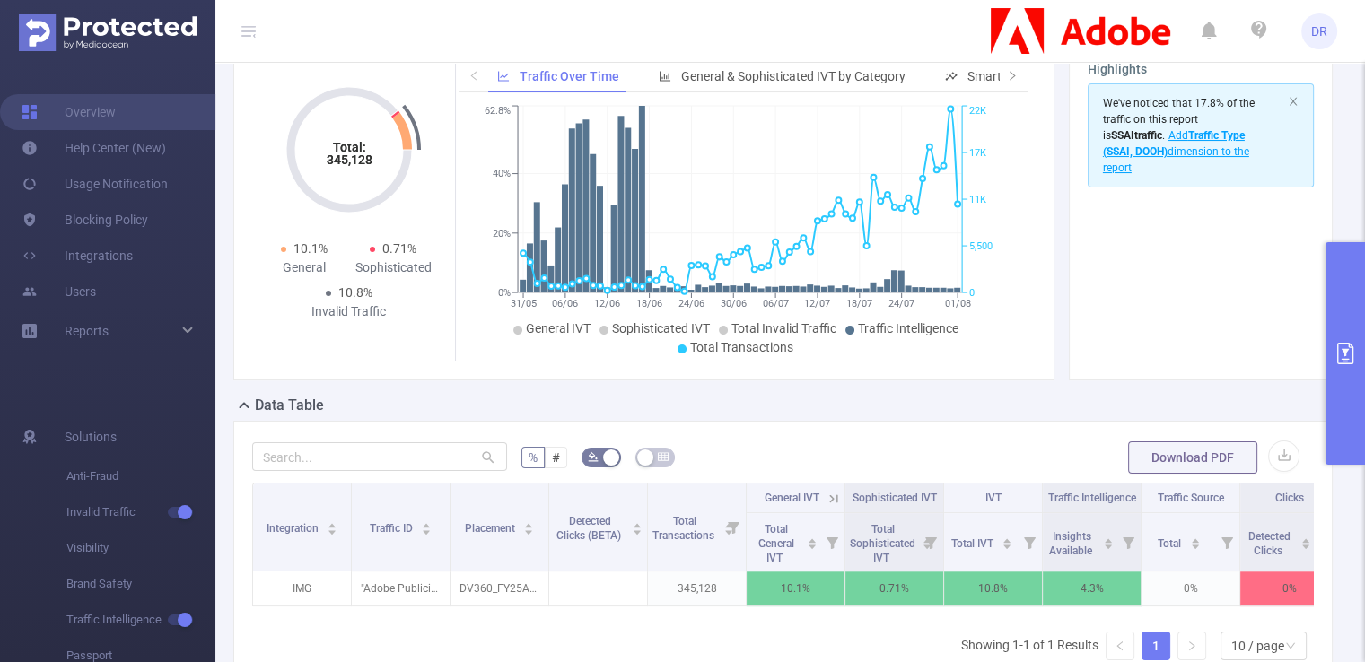
click at [1344, 354] on icon "primary" at bounding box center [1345, 354] width 16 height 22
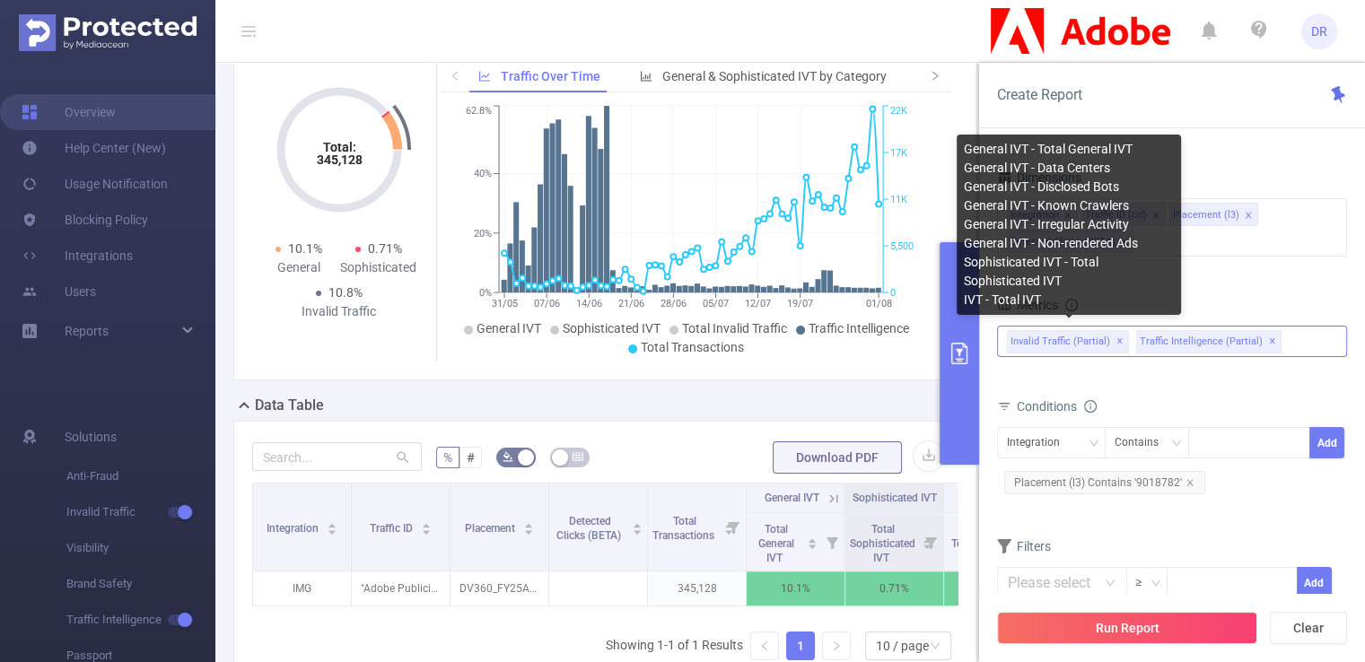
click at [1116, 345] on span "✕" at bounding box center [1119, 342] width 7 height 22
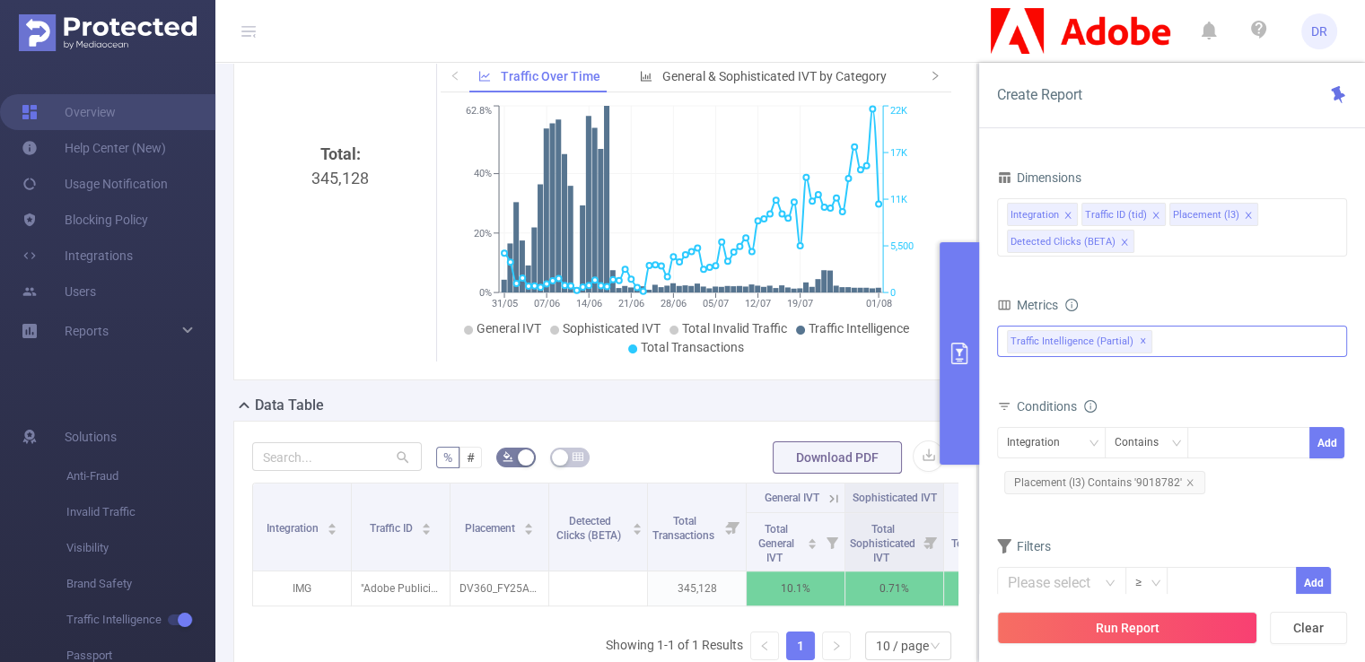
click at [1140, 344] on span "✕" at bounding box center [1143, 342] width 7 height 22
click at [1105, 343] on div "Invalid Traffic Visibility Brand Safety Traffic Intelligence Traffic Intelligen…" at bounding box center [1172, 340] width 350 height 29
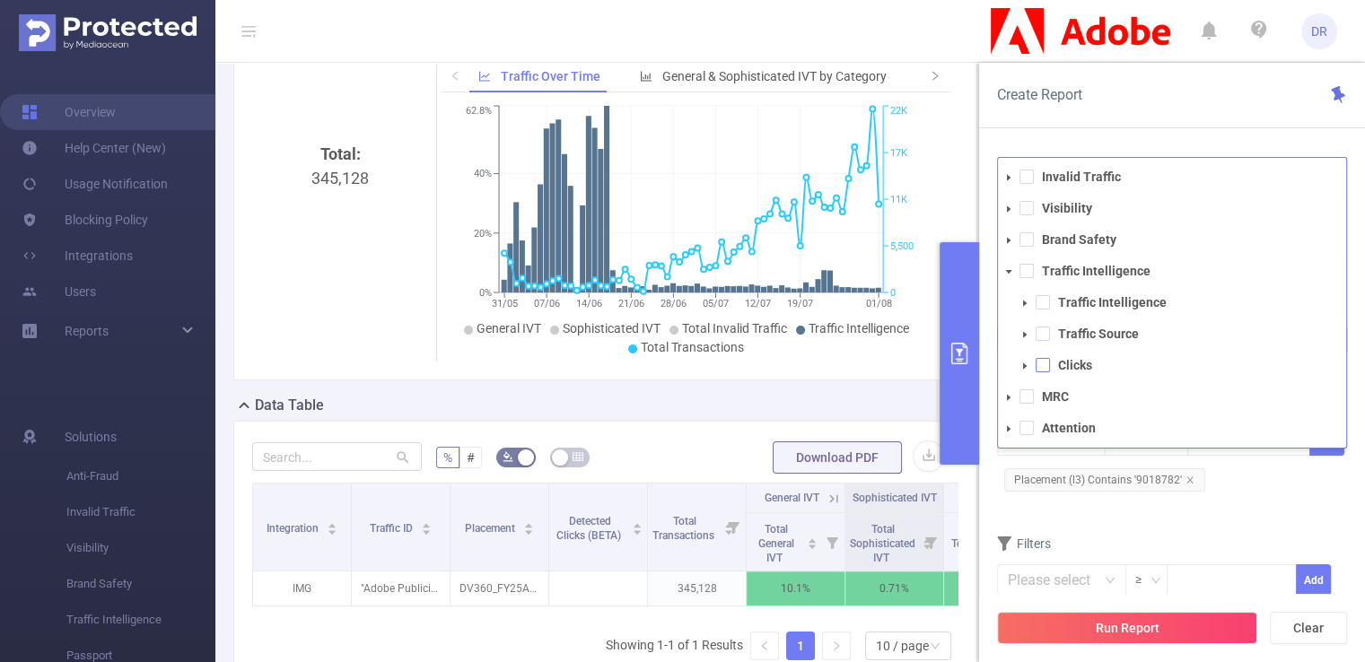
click at [1041, 362] on span at bounding box center [1043, 365] width 14 height 14
click at [1009, 429] on icon "icon: caret-down" at bounding box center [1009, 428] width 4 height 6
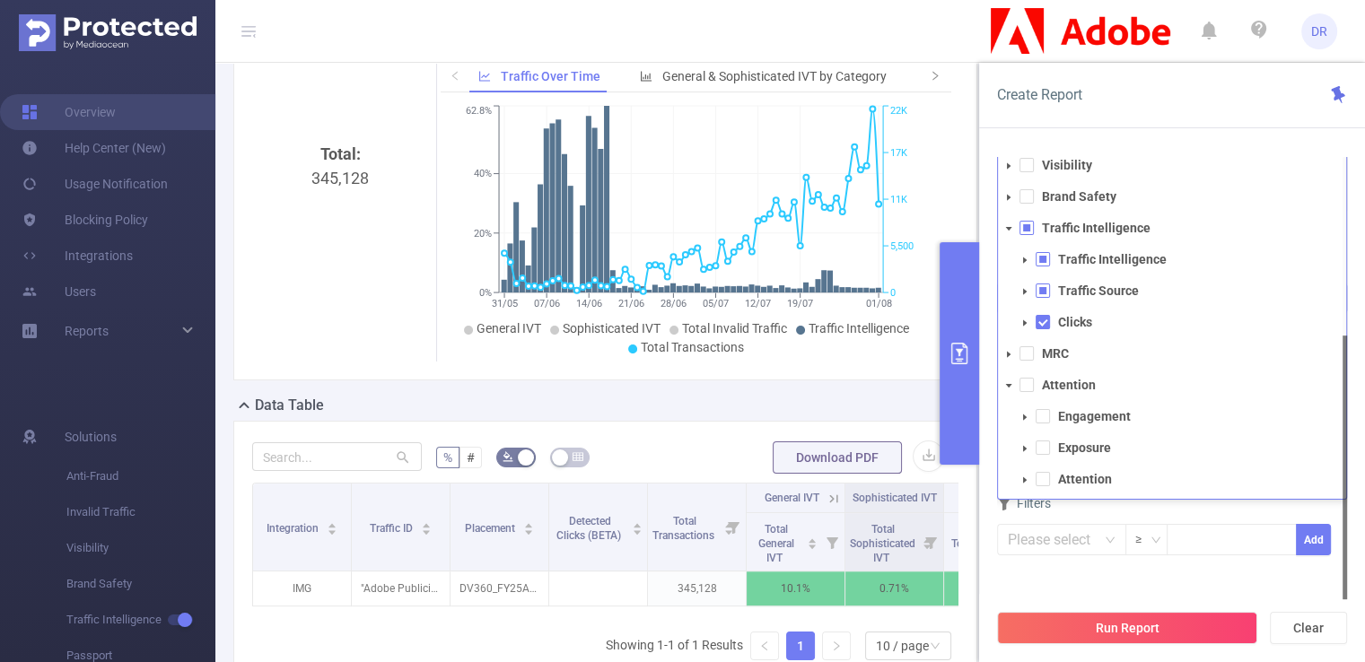
click at [1010, 356] on icon "icon: caret-down" at bounding box center [1008, 354] width 9 height 9
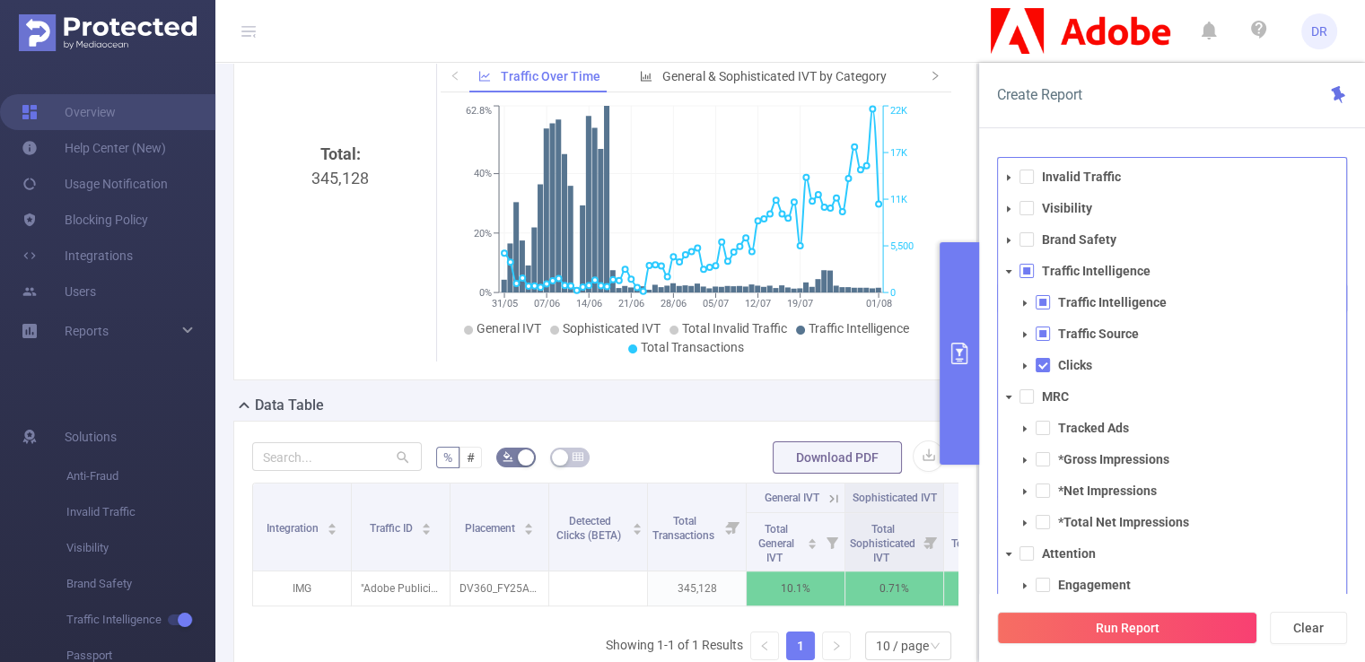
click at [1010, 237] on icon "icon: caret-down" at bounding box center [1008, 240] width 9 height 9
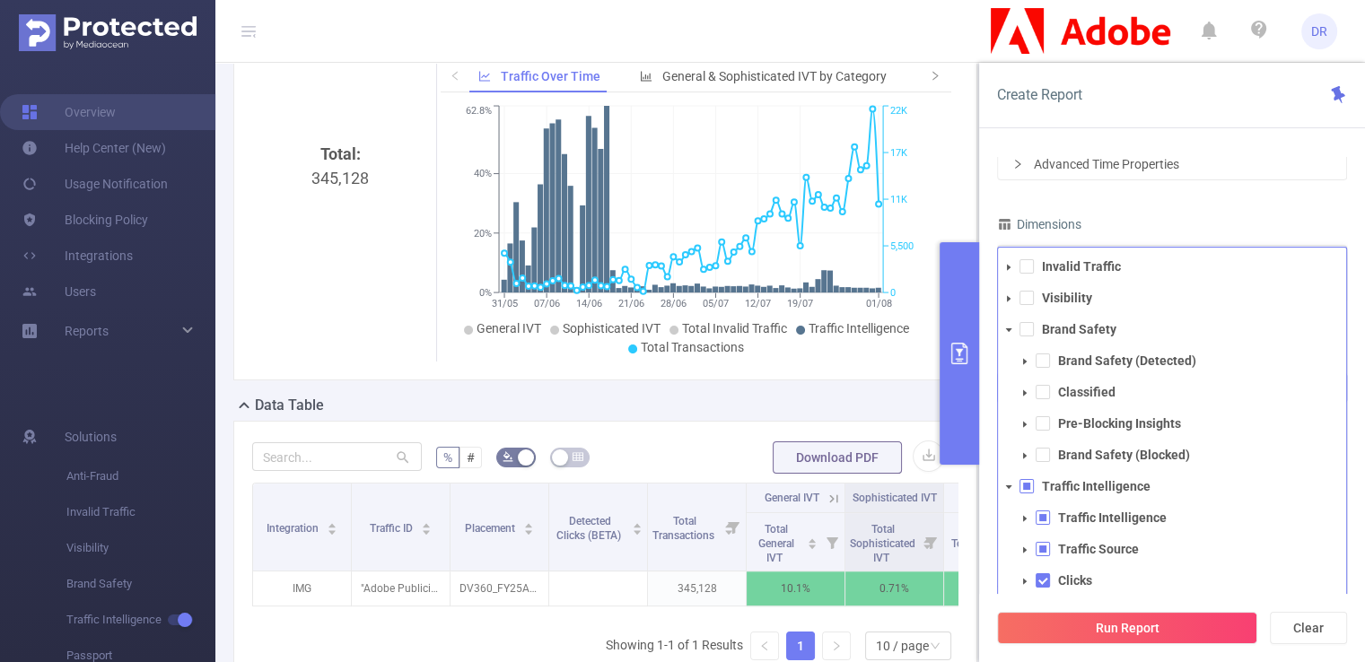
click at [1004, 299] on icon "icon: caret-down" at bounding box center [1008, 298] width 9 height 9
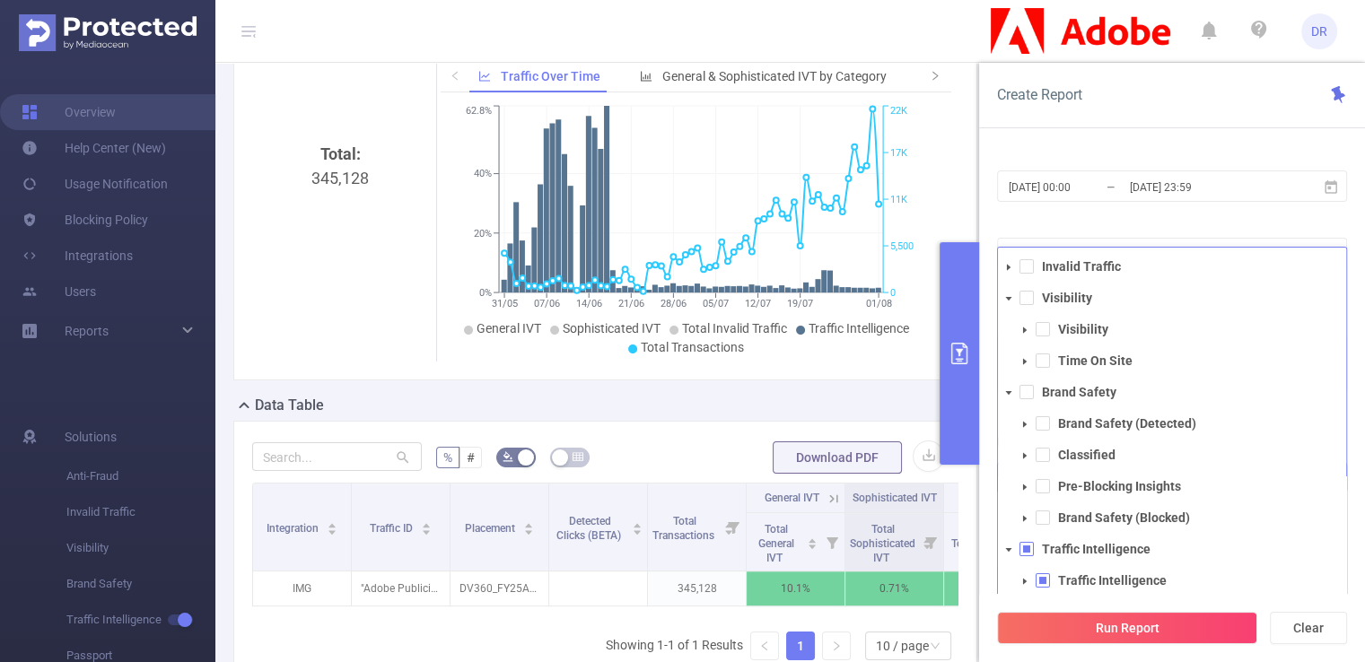
click at [1012, 267] on icon "icon: caret-down" at bounding box center [1008, 267] width 9 height 9
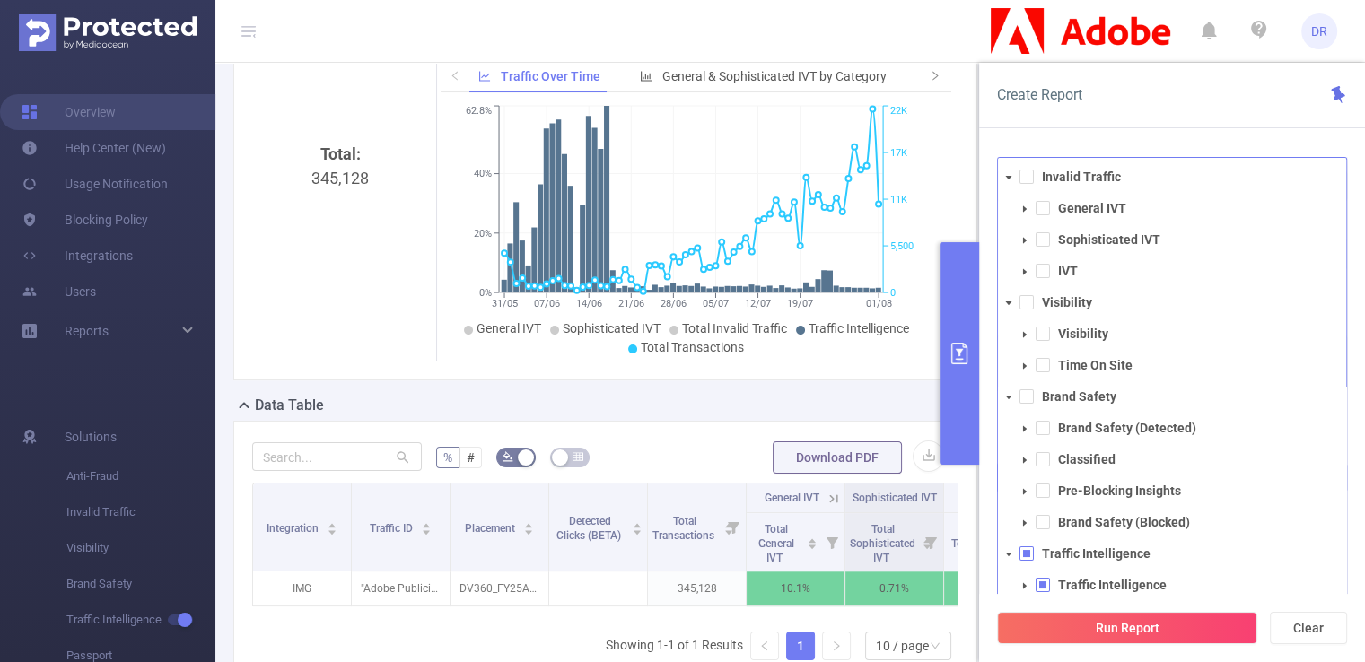
click at [1022, 205] on icon "icon: caret-down" at bounding box center [1024, 209] width 9 height 9
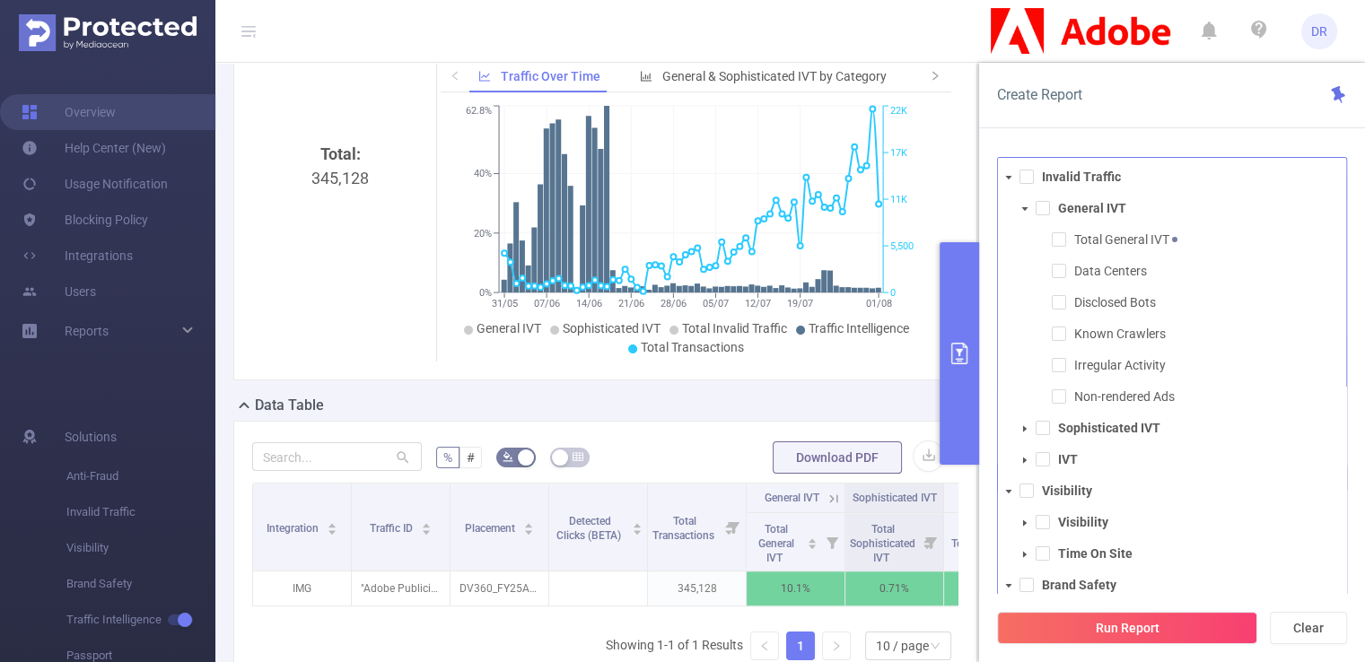
click at [1022, 205] on icon "icon: caret-down" at bounding box center [1024, 209] width 9 height 9
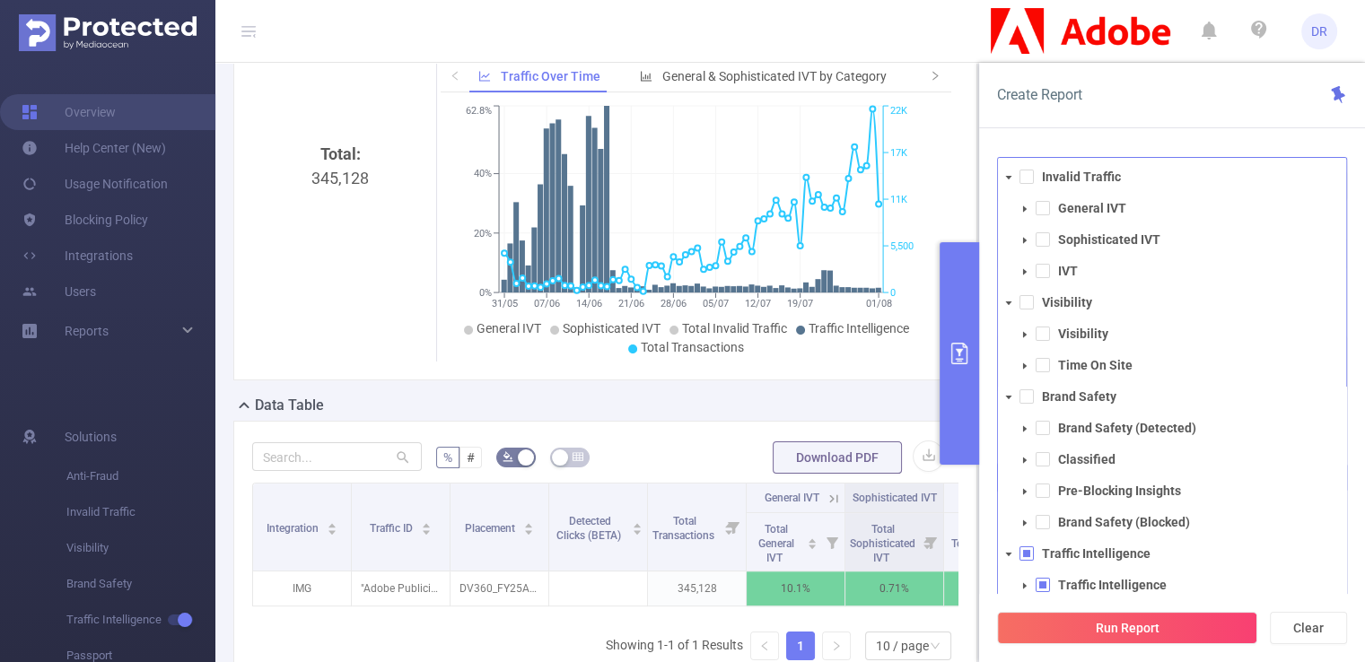
click at [1026, 241] on icon "icon: caret-down" at bounding box center [1024, 240] width 9 height 9
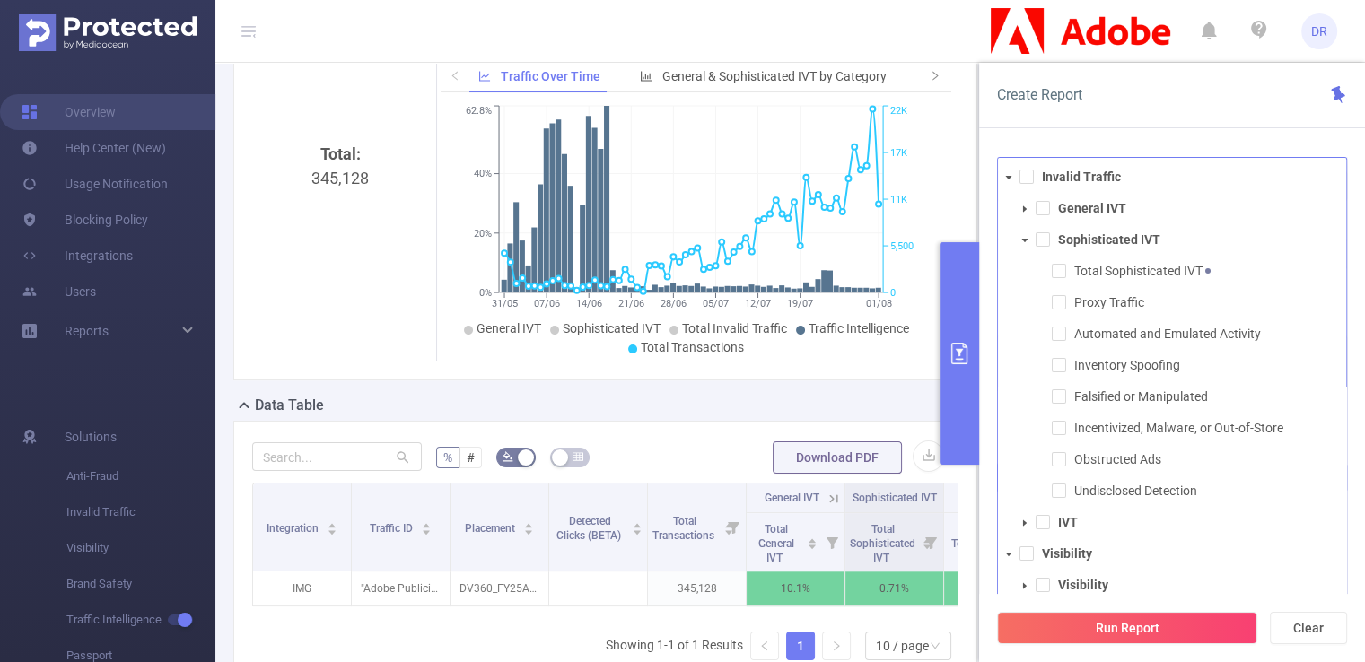
click at [1026, 241] on icon "icon: caret-down" at bounding box center [1024, 240] width 9 height 9
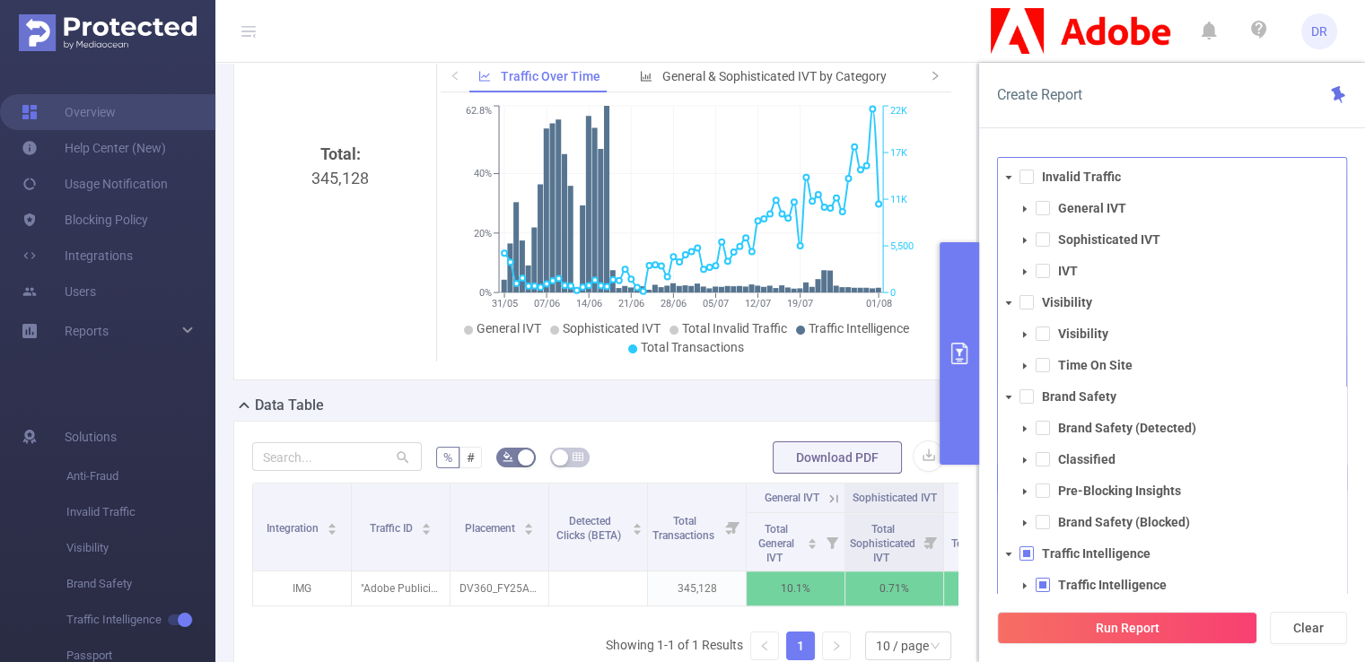
click at [1026, 272] on icon "icon: caret-down" at bounding box center [1024, 271] width 9 height 9
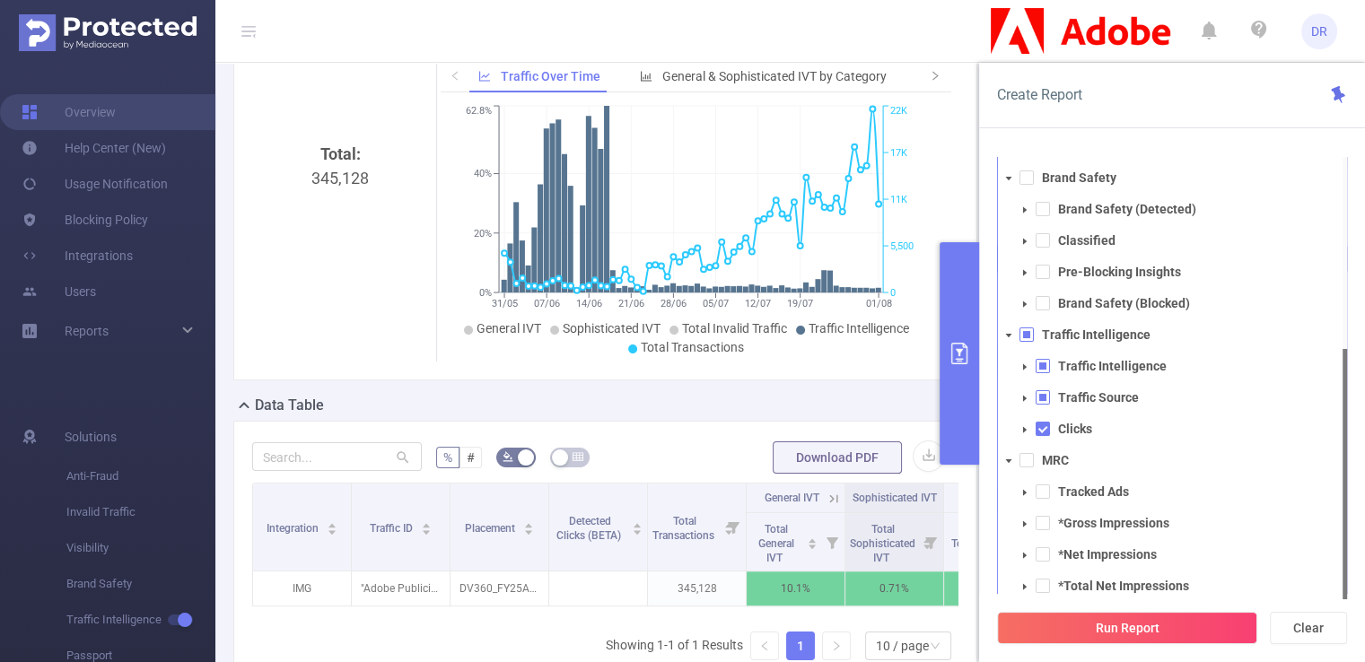
click at [1027, 425] on icon "icon: caret-down" at bounding box center [1024, 429] width 9 height 9
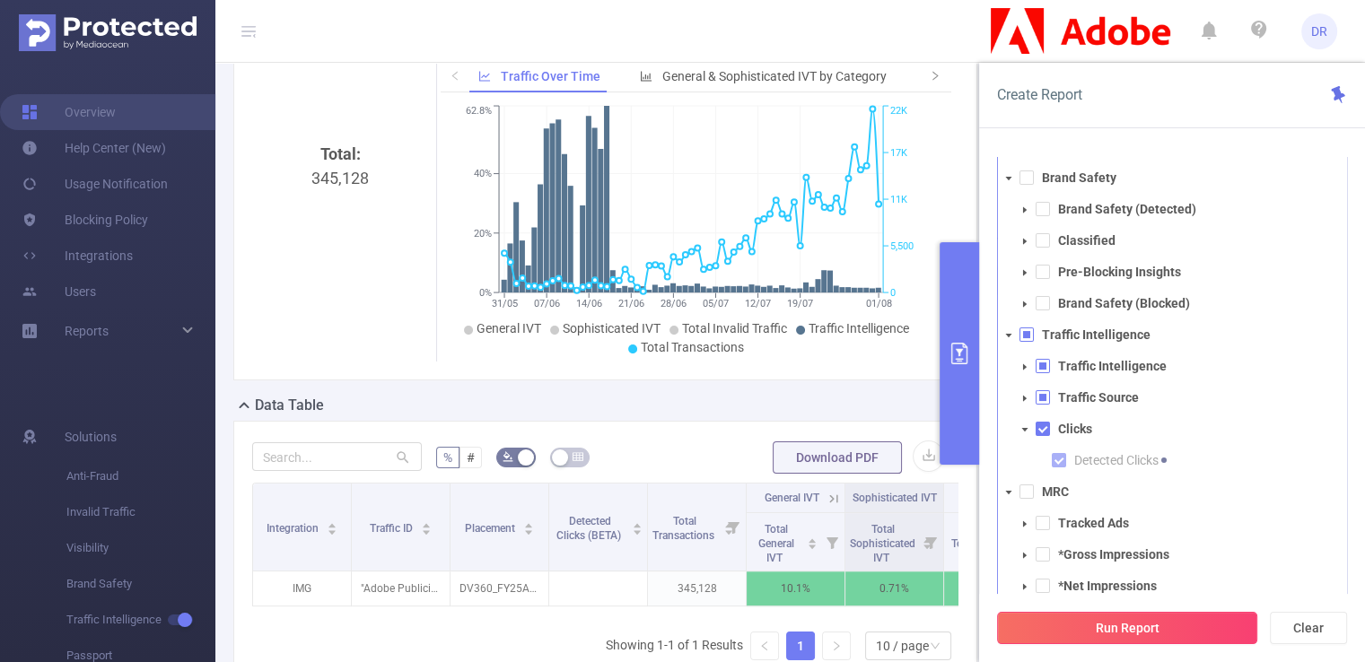
click at [1112, 623] on button "Run Report" at bounding box center [1127, 628] width 260 height 32
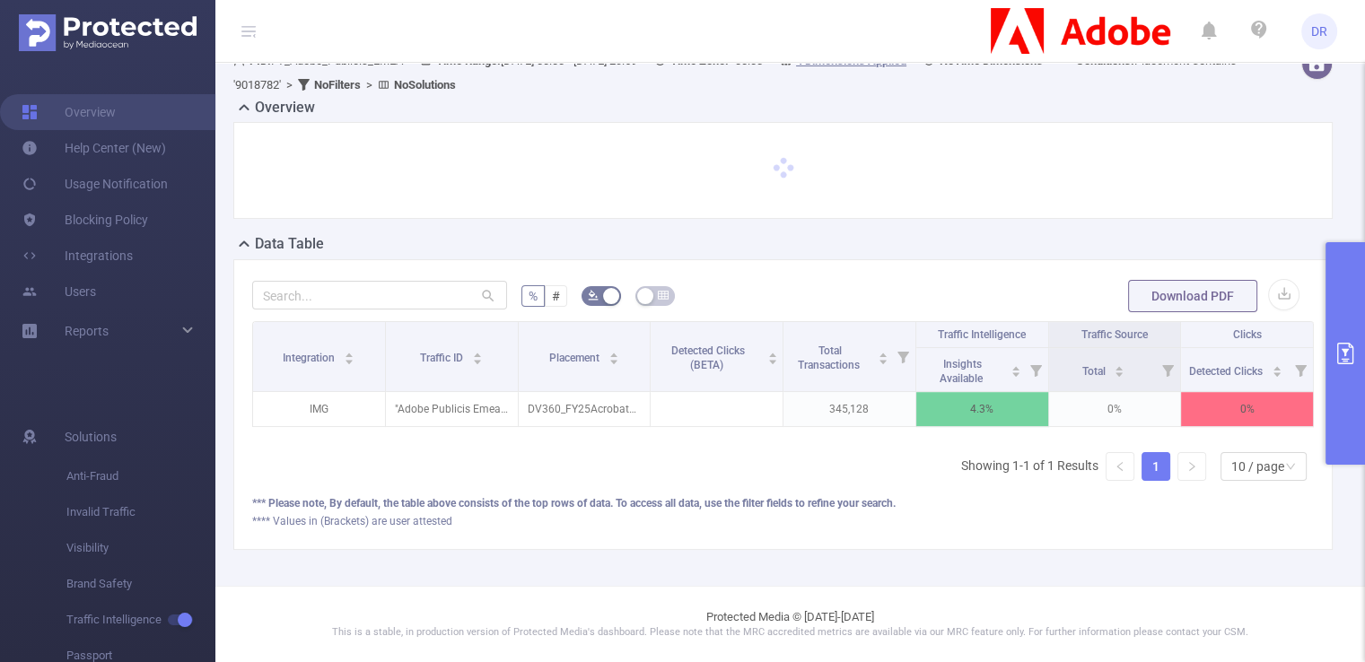
scroll to position [185, 0]
